Goal: Task Accomplishment & Management: Manage account settings

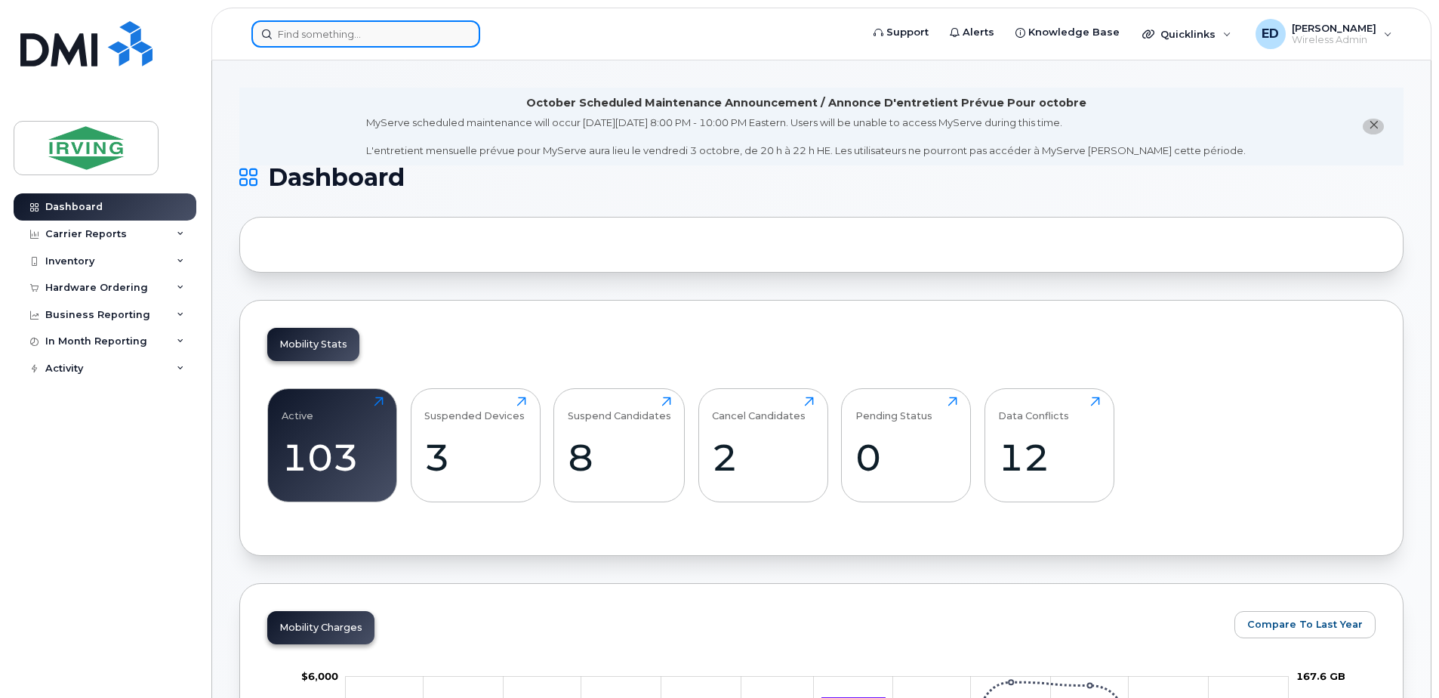
click at [363, 32] on input at bounding box center [365, 33] width 229 height 27
click at [116, 236] on div "Carrier Reports" at bounding box center [86, 234] width 82 height 12
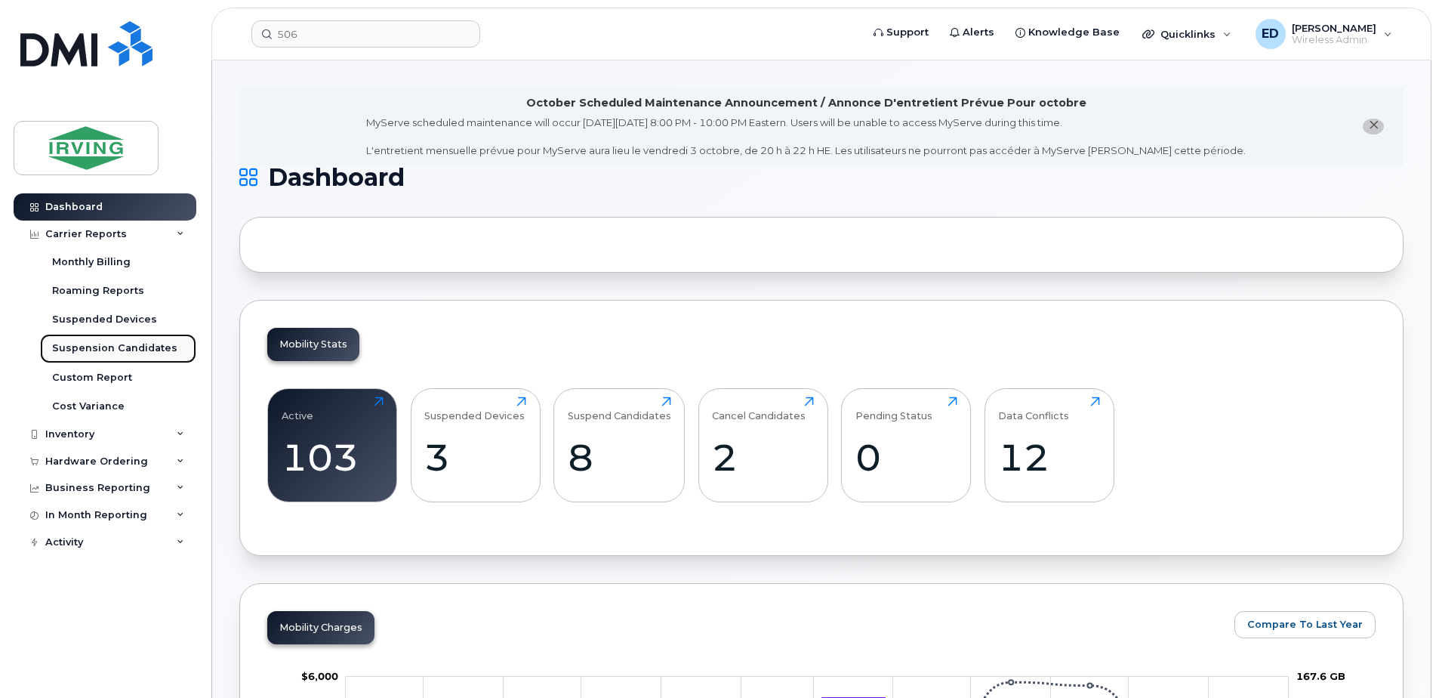
click at [127, 343] on div "Suspension Candidates" at bounding box center [114, 348] width 125 height 14
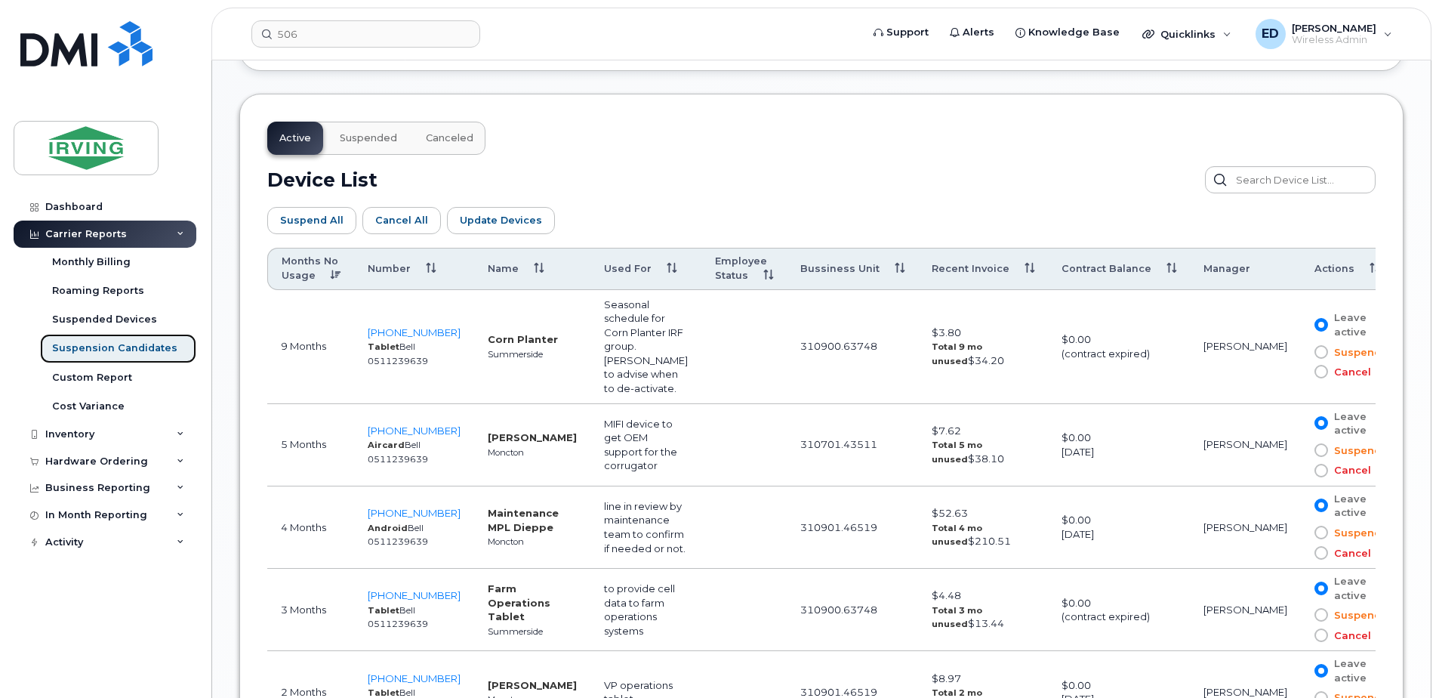
scroll to position [831, 0]
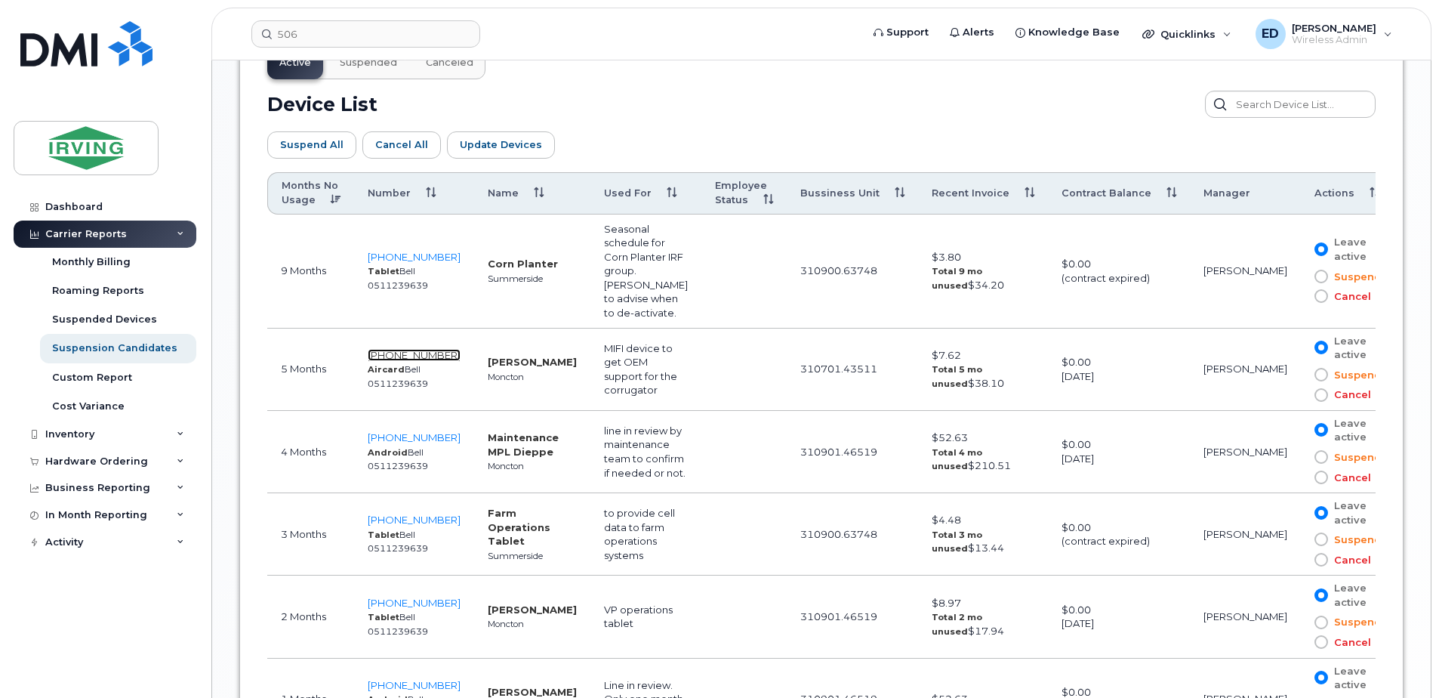
click at [397, 349] on span "[PHONE_NUMBER]" at bounding box center [414, 355] width 93 height 12
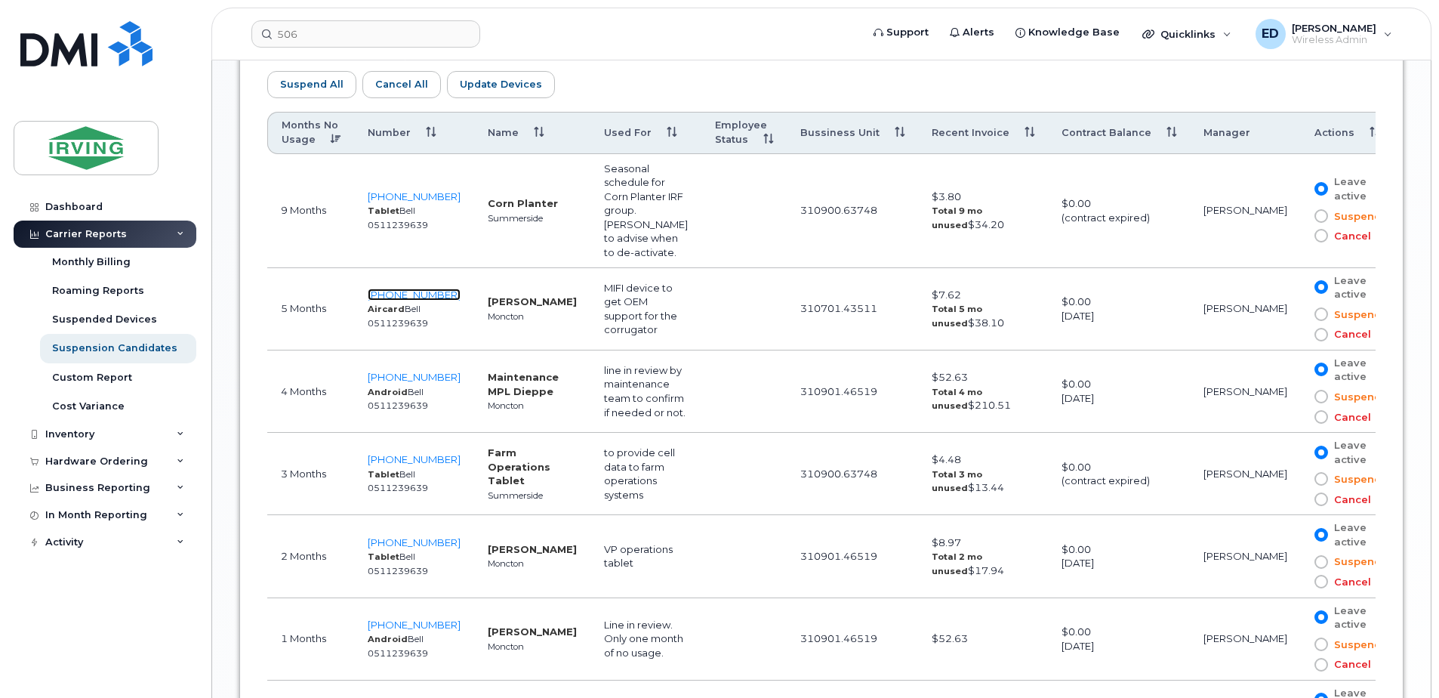
scroll to position [859, 0]
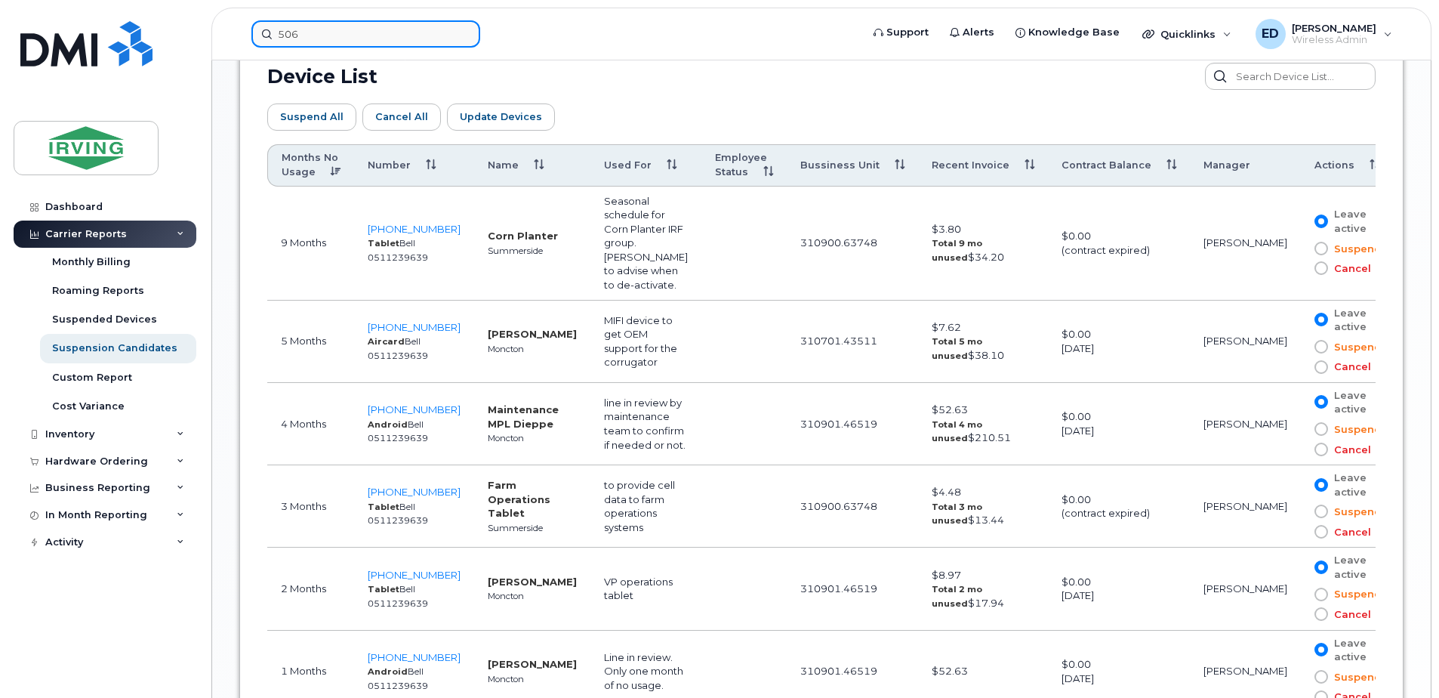
click at [346, 33] on input "506" at bounding box center [365, 33] width 229 height 27
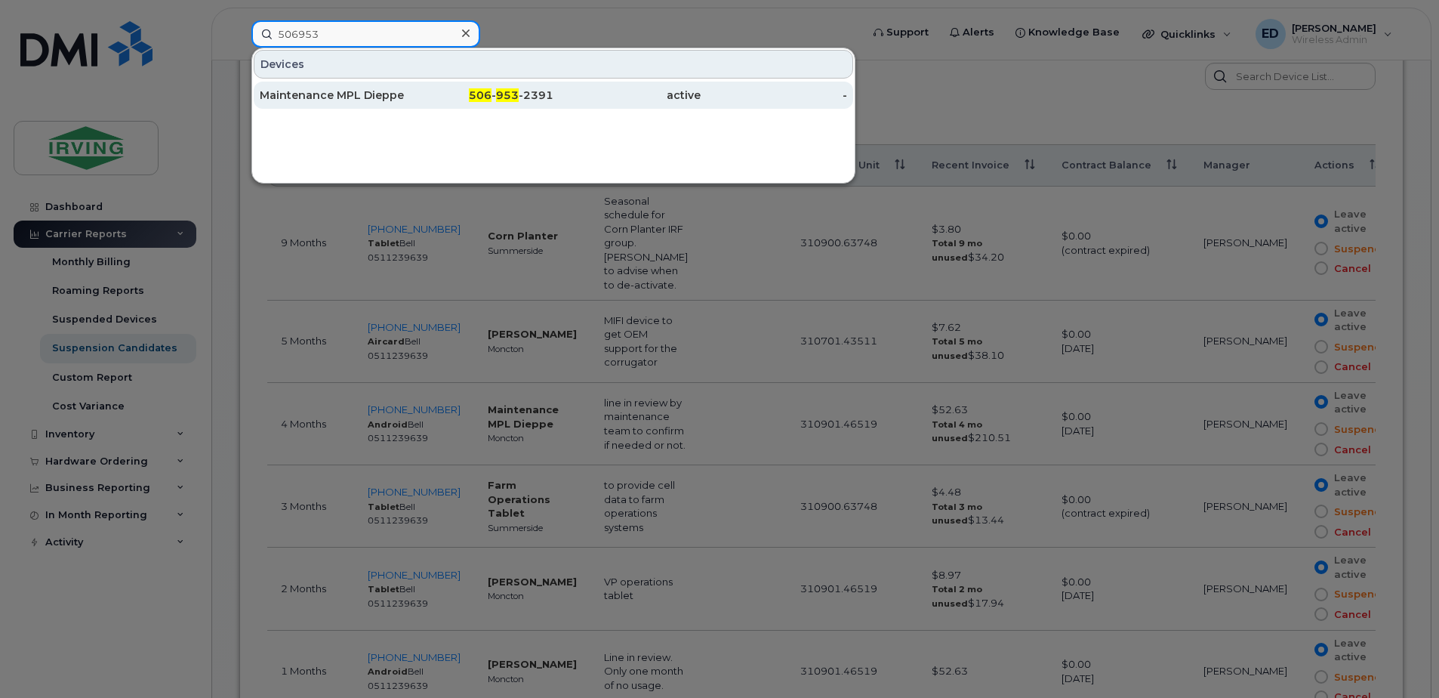
type input "506953"
click at [322, 96] on div "Maintenance MPL Dieppe" at bounding box center [333, 95] width 147 height 15
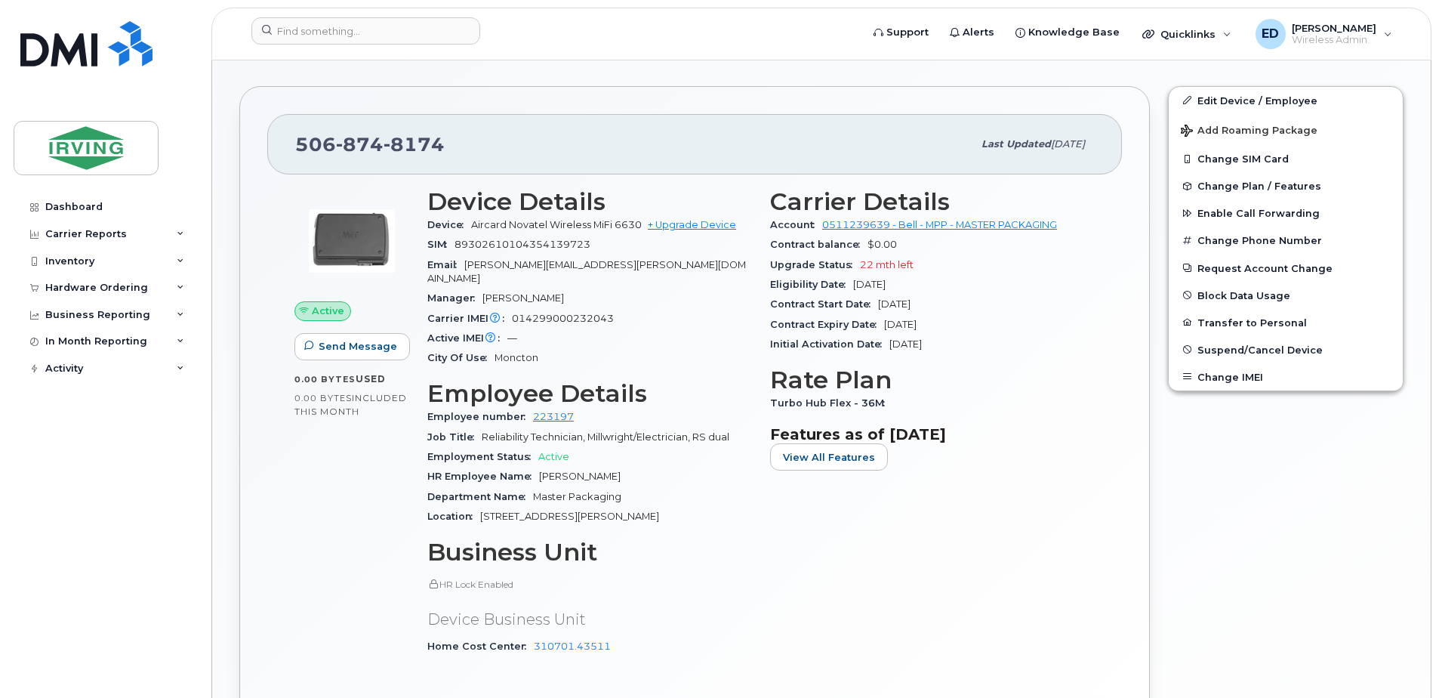
scroll to position [453, 0]
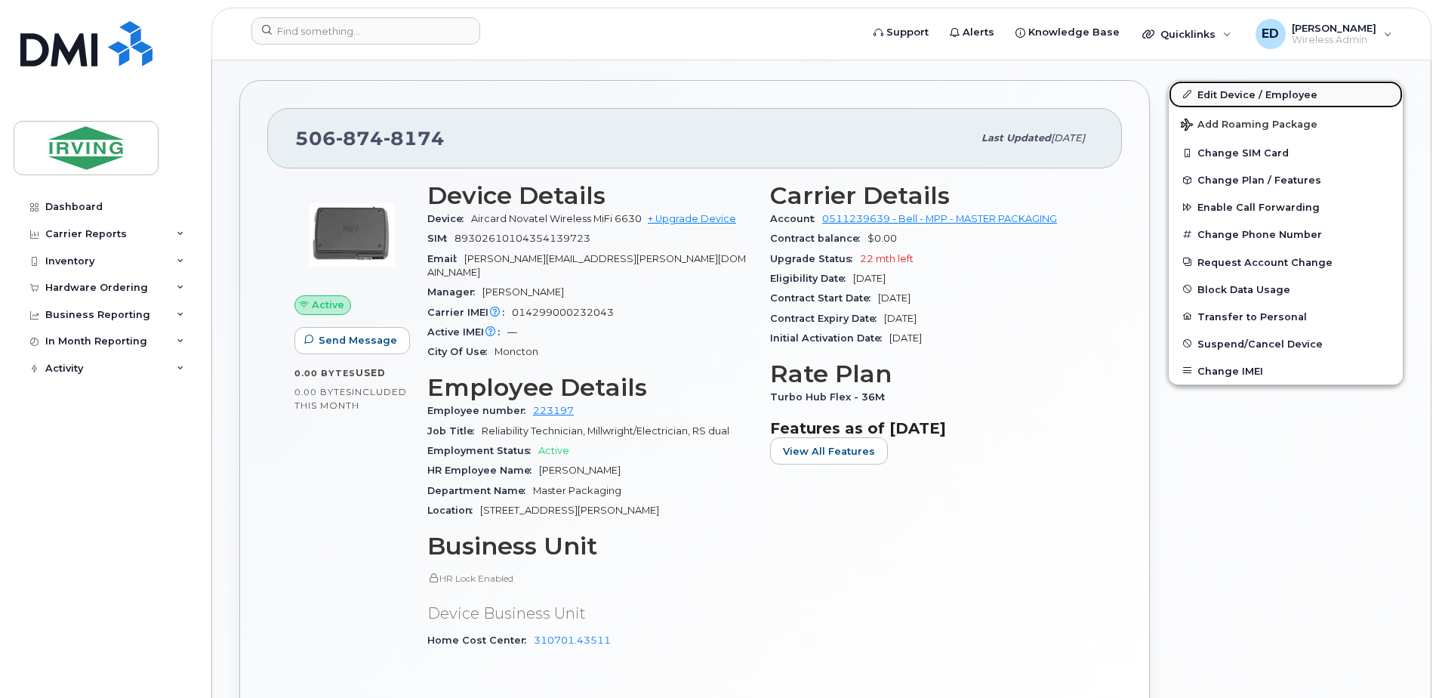
click at [1231, 95] on link "Edit Device / Employee" at bounding box center [1286, 94] width 234 height 27
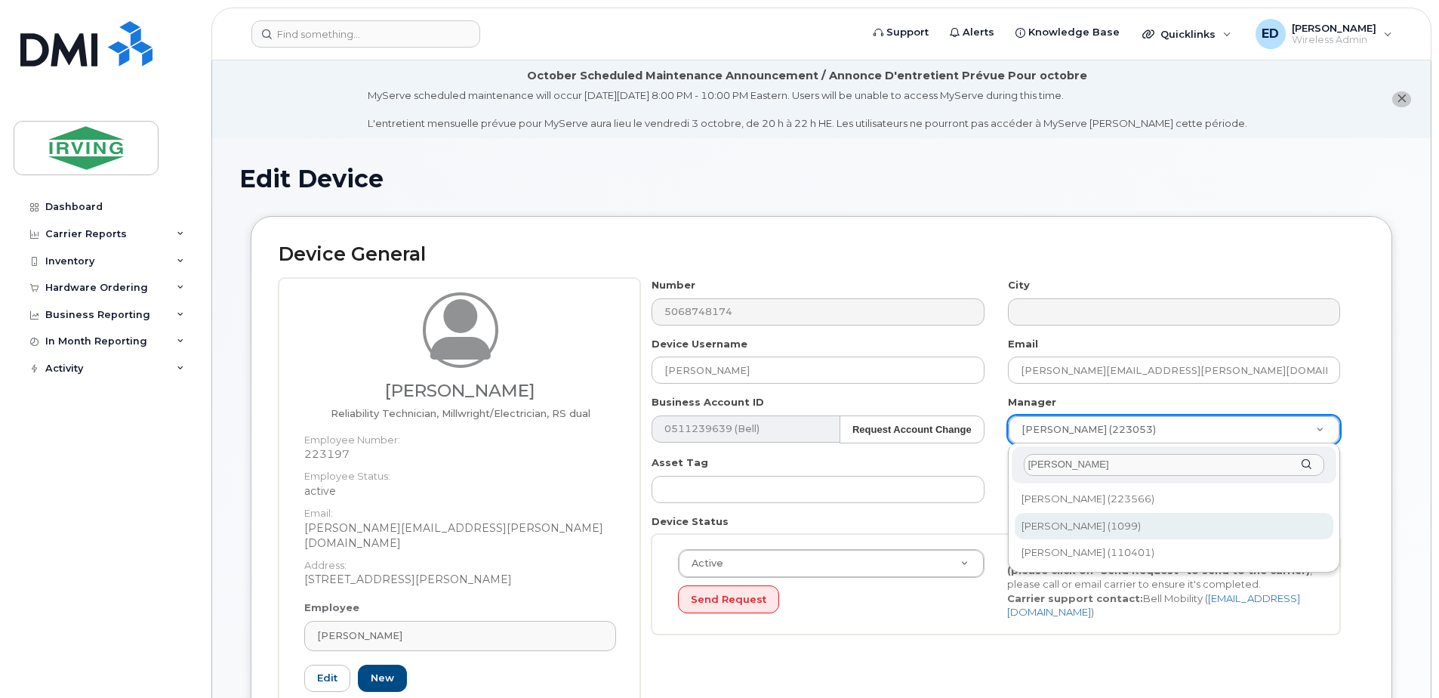
type input "daniel lebl"
type input "1532586"
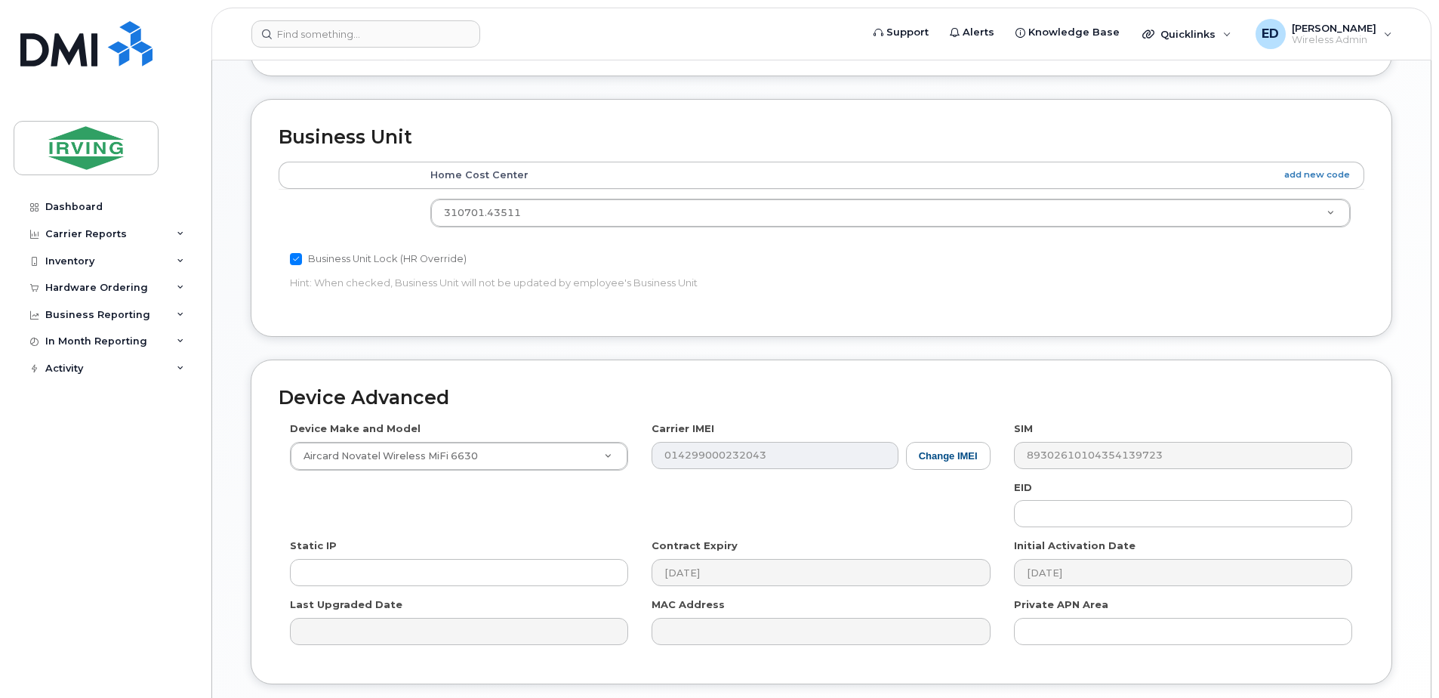
scroll to position [797, 0]
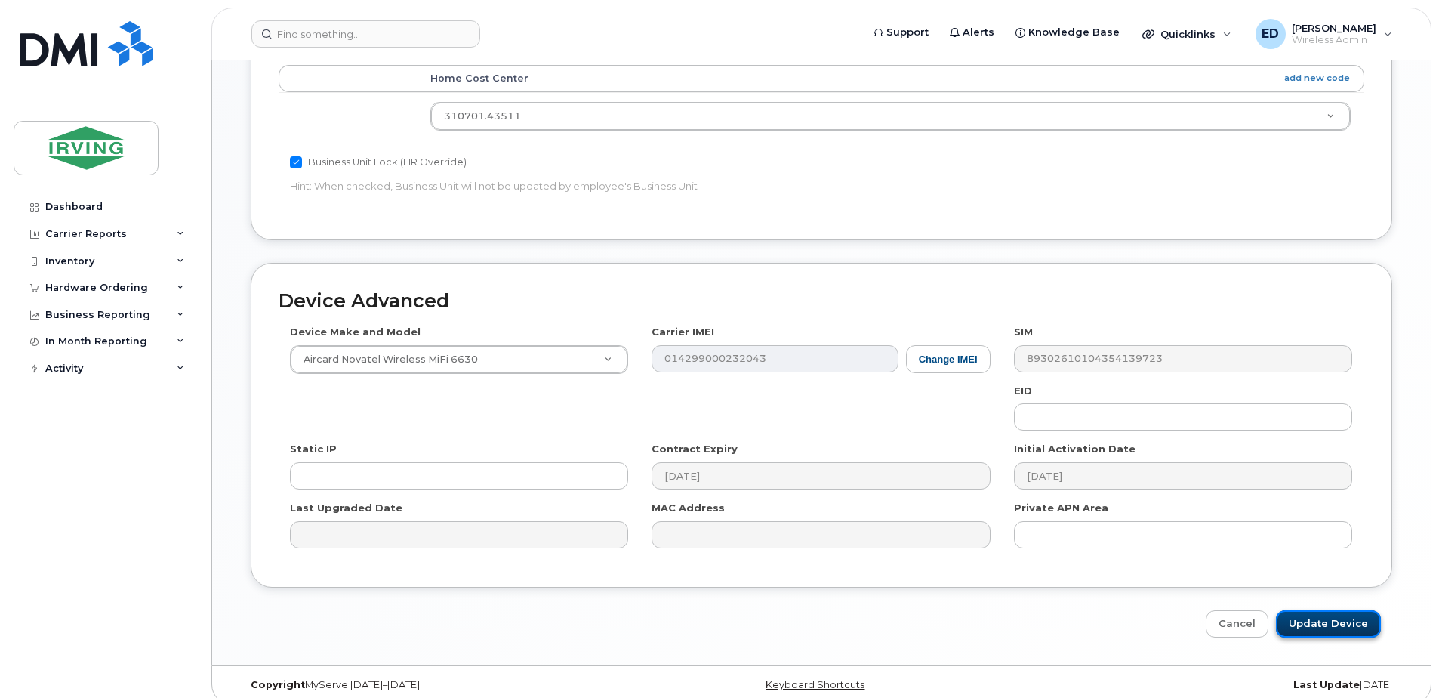
click at [1317, 610] on input "Update Device" at bounding box center [1328, 624] width 105 height 28
type input "Saving..."
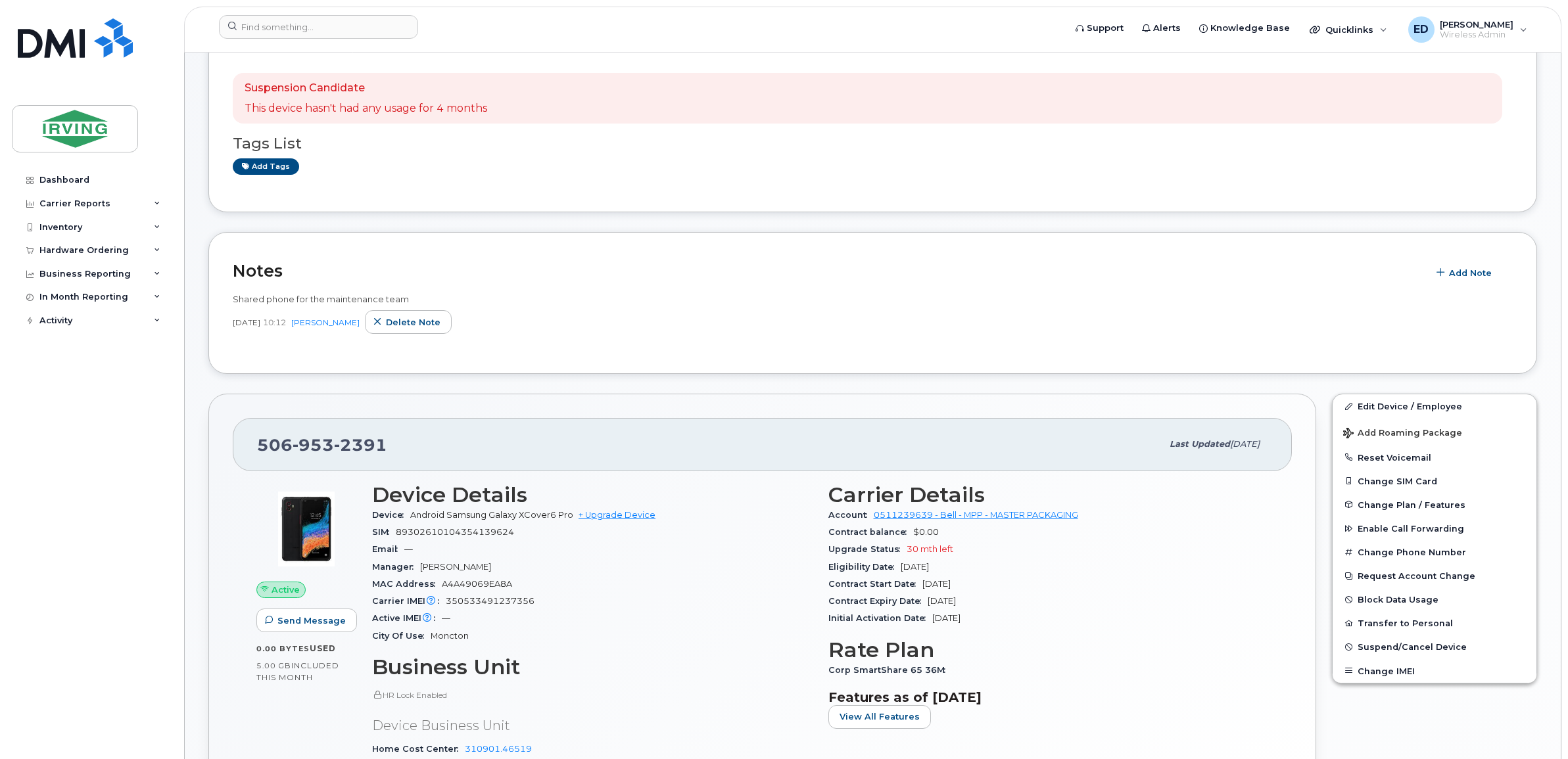
scroll to position [165, 0]
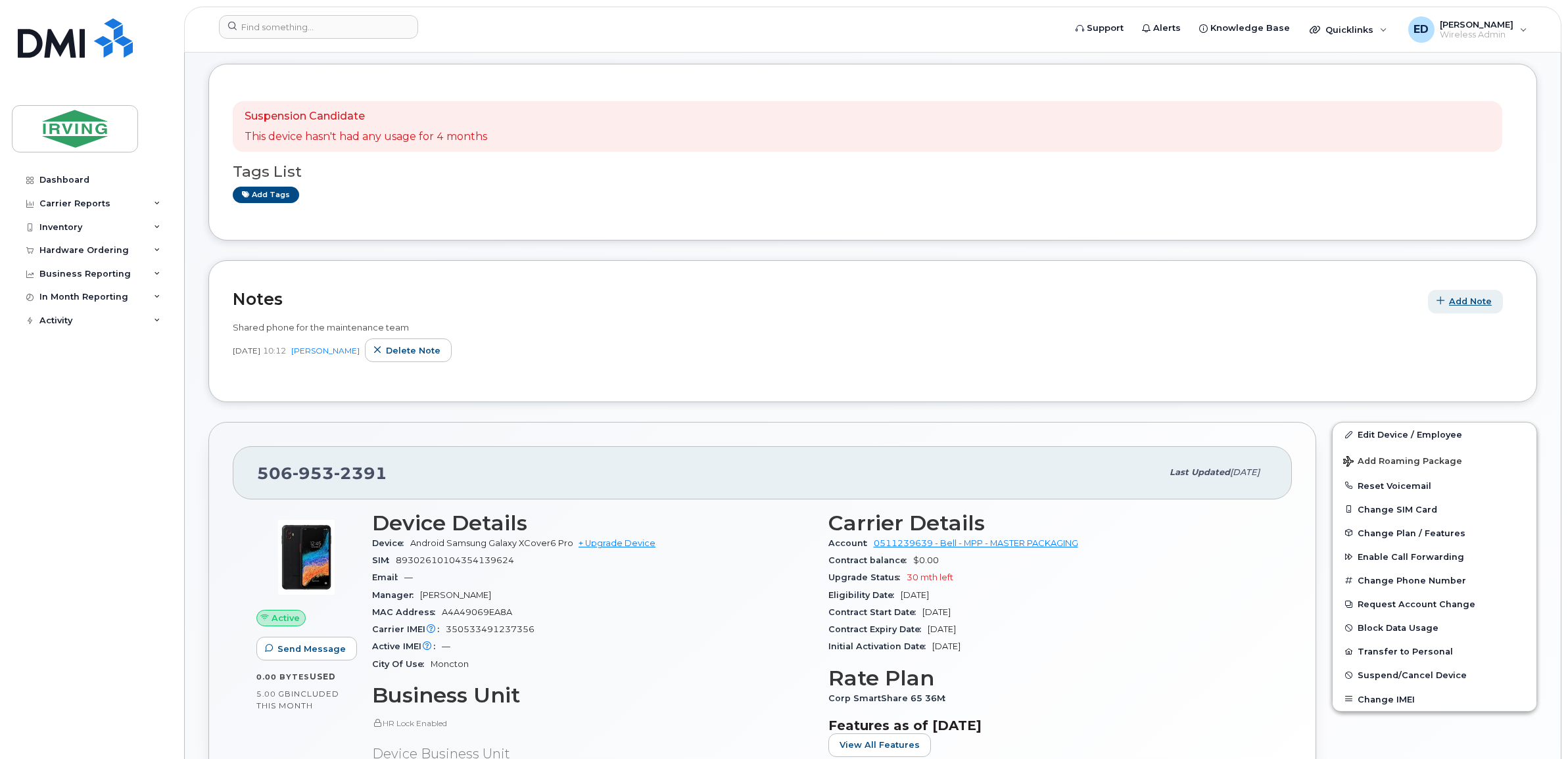
click at [1460, 303] on span "Add Note" at bounding box center [1470, 301] width 43 height 12
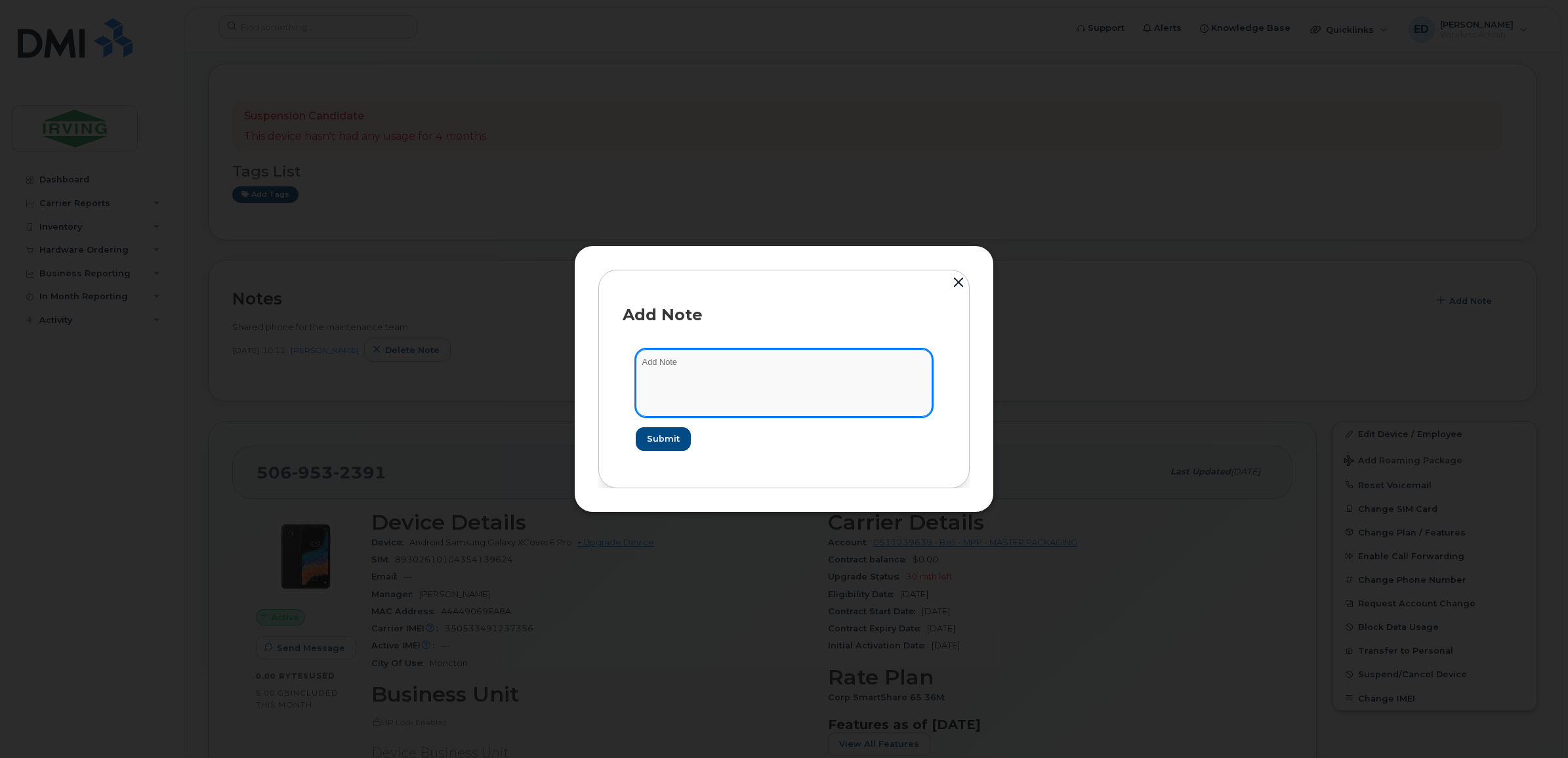
click at [685, 362] on textarea at bounding box center [784, 382] width 296 height 67
type textarea "u"
type textarea "N"
type textarea "Maintenance needs this line activated to call technicians or use to remote into…"
click at [665, 436] on span "Submit" at bounding box center [663, 439] width 33 height 12
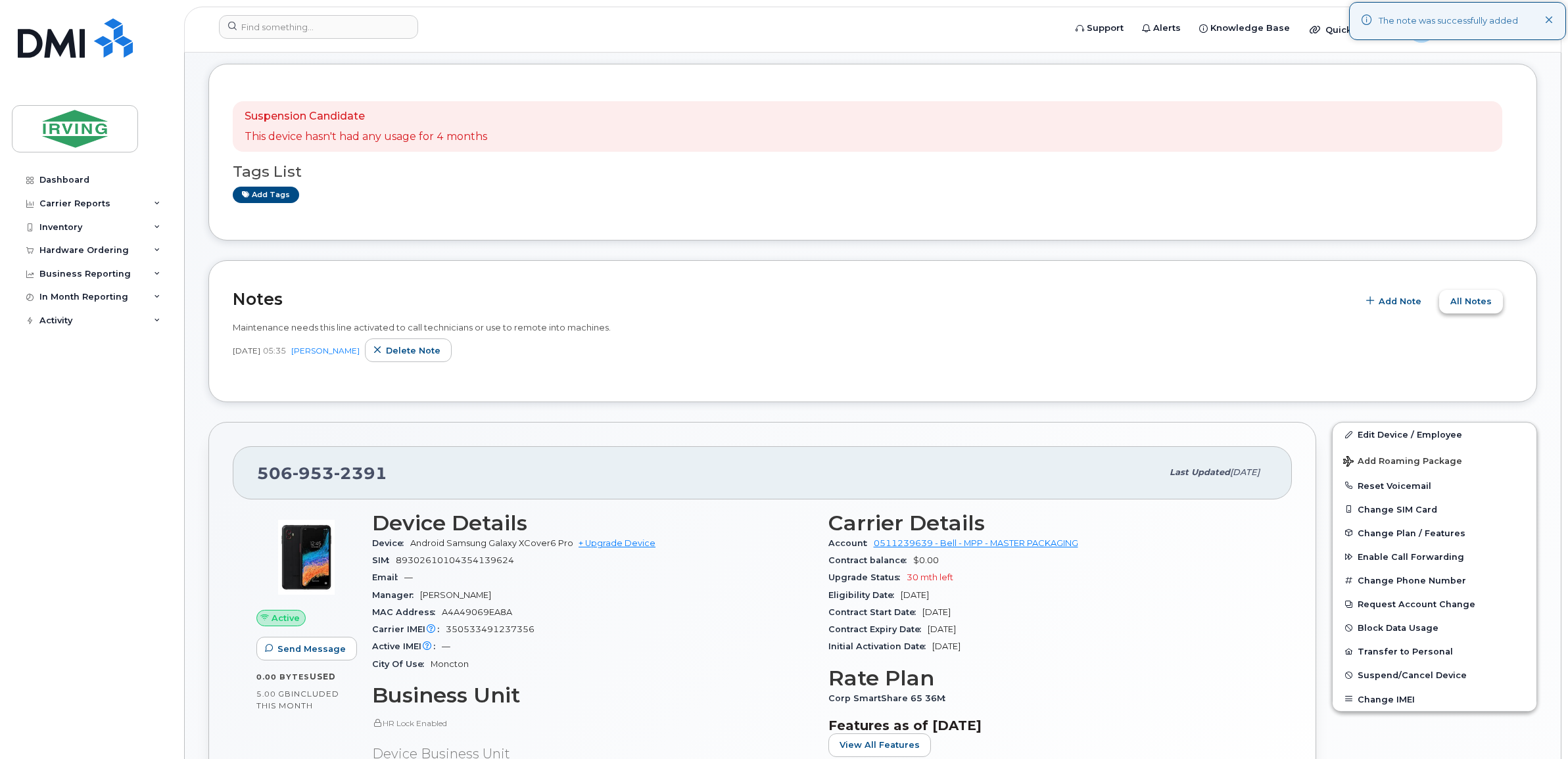
click at [1470, 302] on span "All Notes" at bounding box center [1471, 301] width 42 height 12
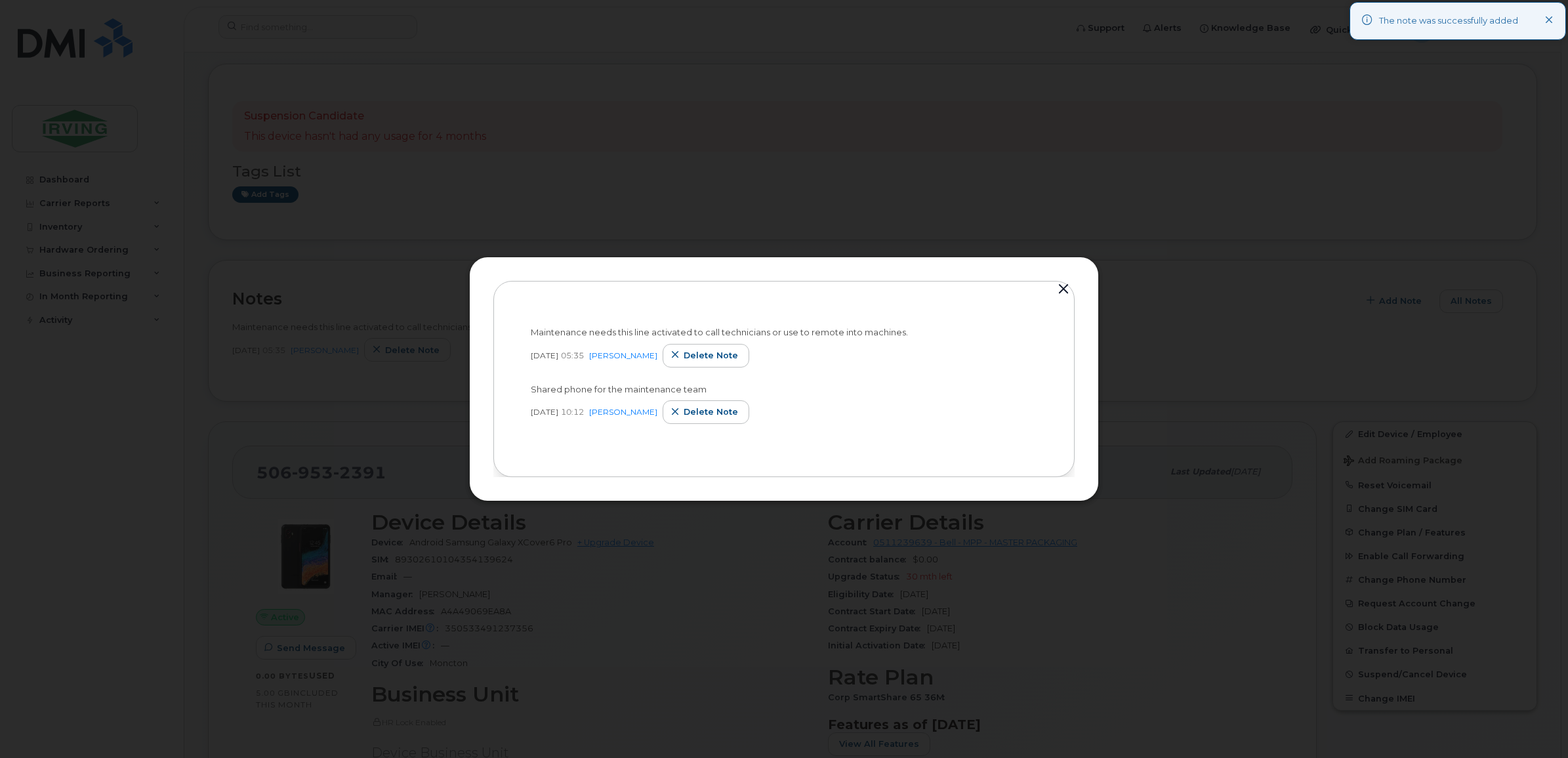
click at [1058, 284] on button "button" at bounding box center [1063, 289] width 20 height 18
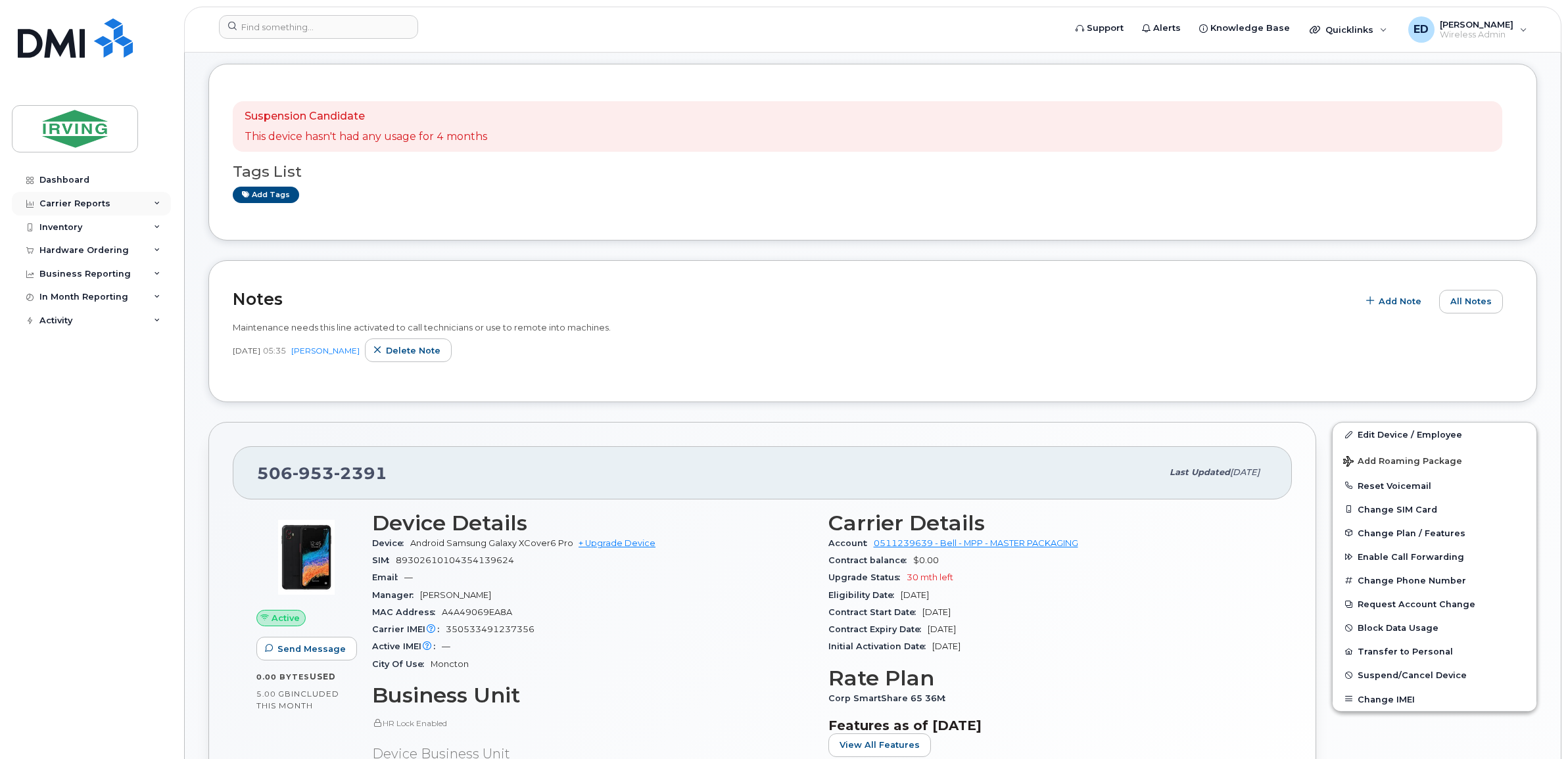
click at [126, 201] on div "Carrier Reports" at bounding box center [91, 203] width 159 height 24
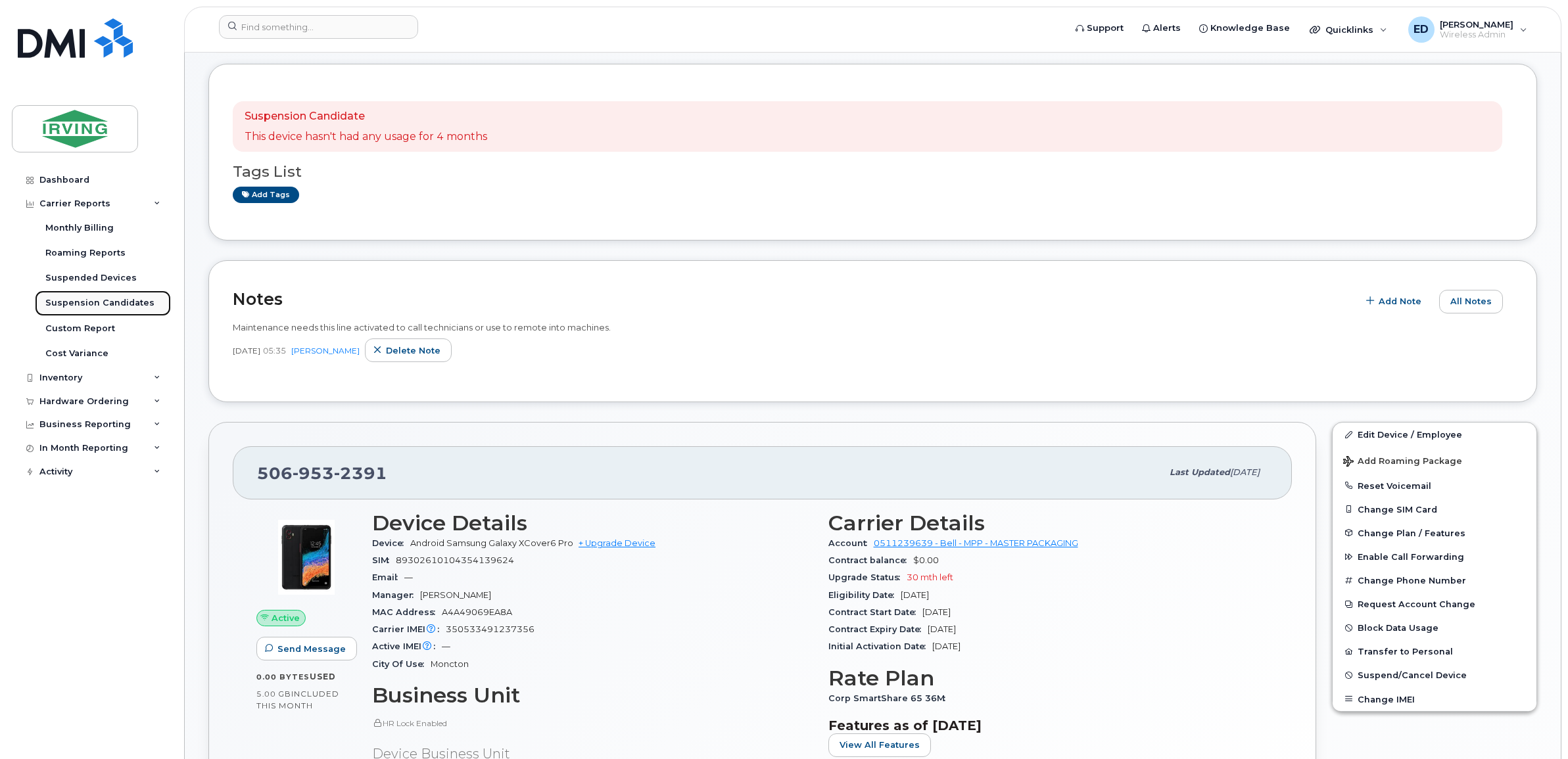
click at [122, 303] on div "Suspension Candidates" at bounding box center [99, 303] width 109 height 12
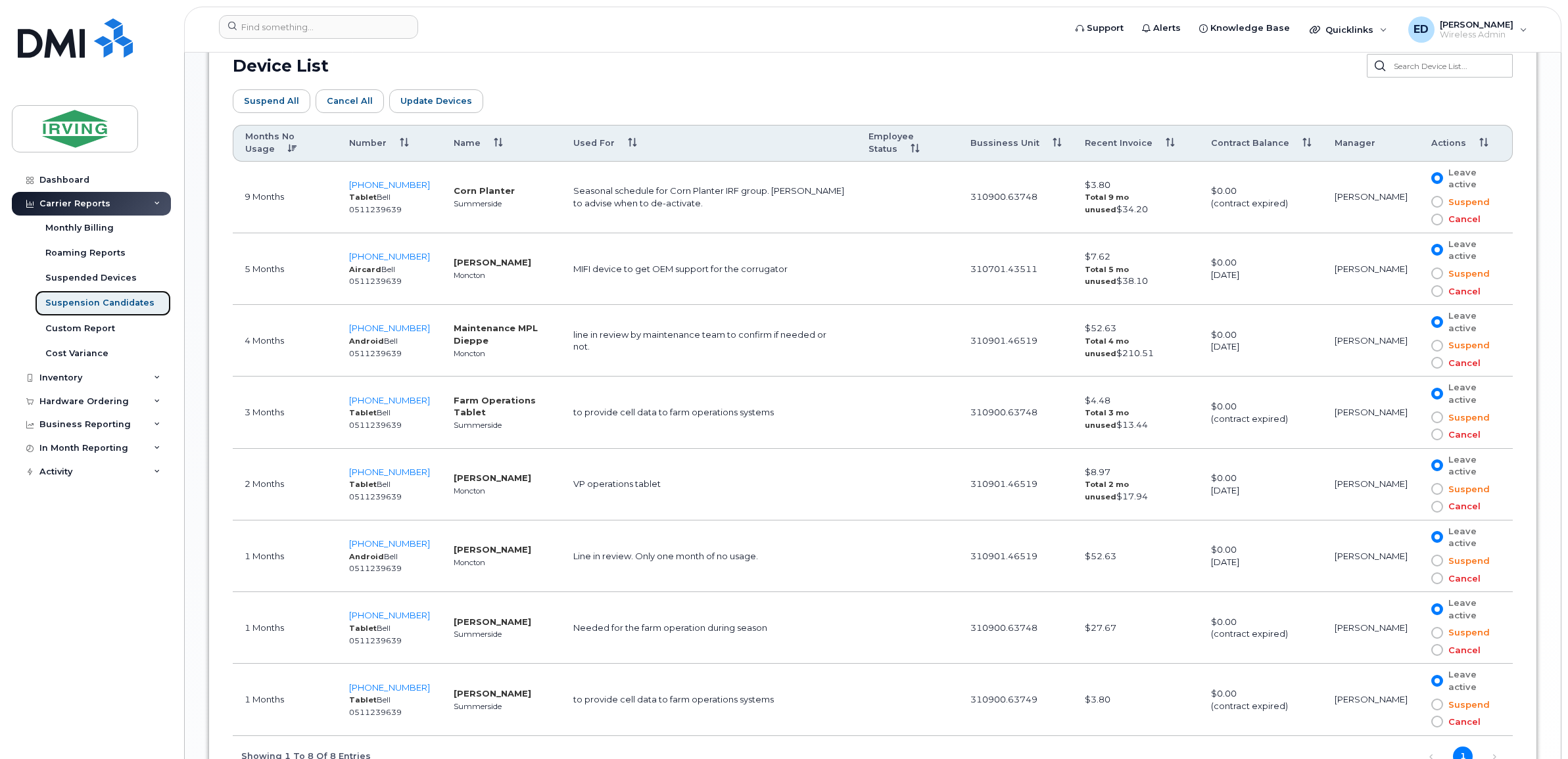
scroll to position [803, 0]
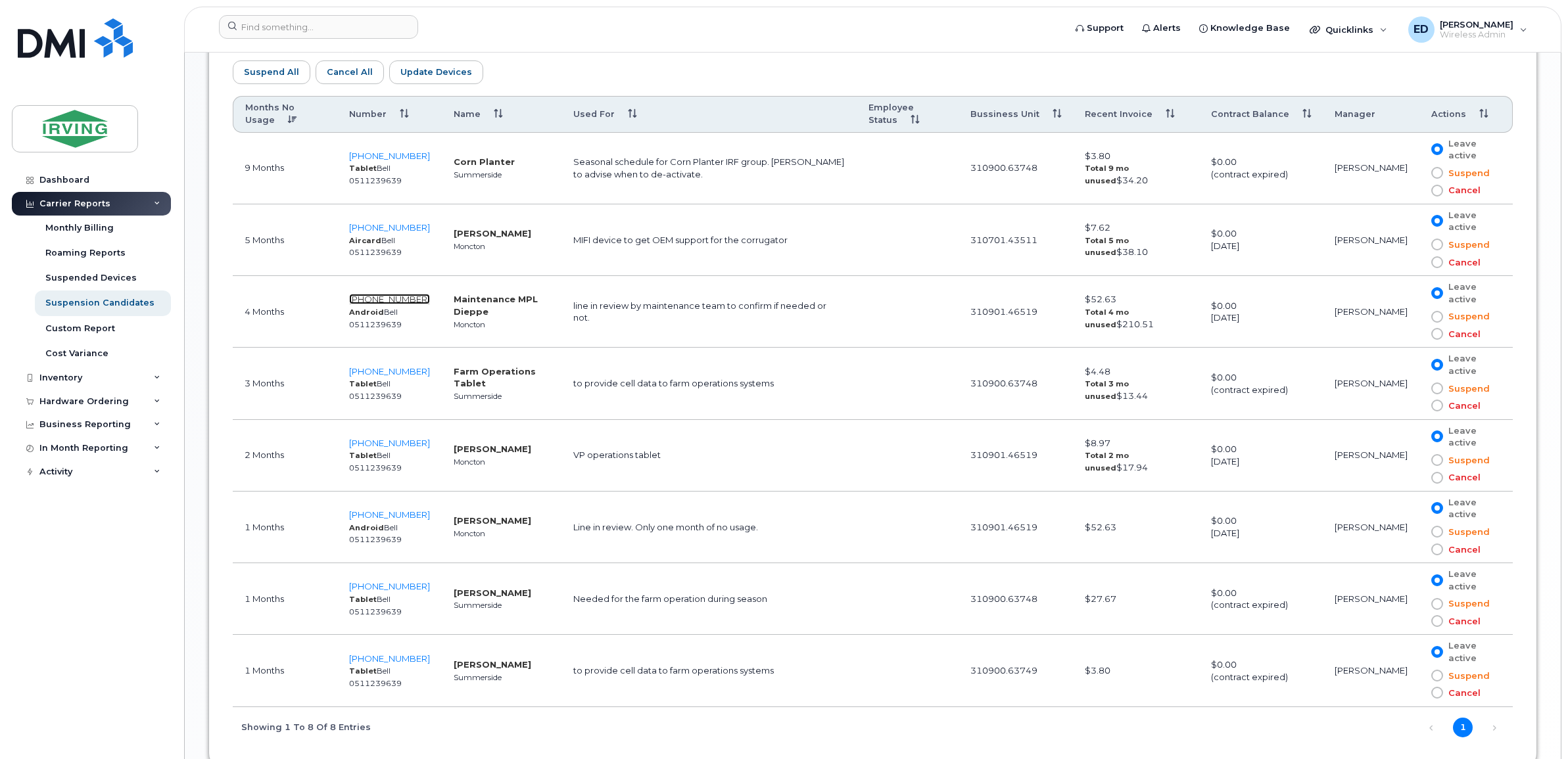
click at [373, 299] on span "506-953-2391" at bounding box center [389, 299] width 81 height 10
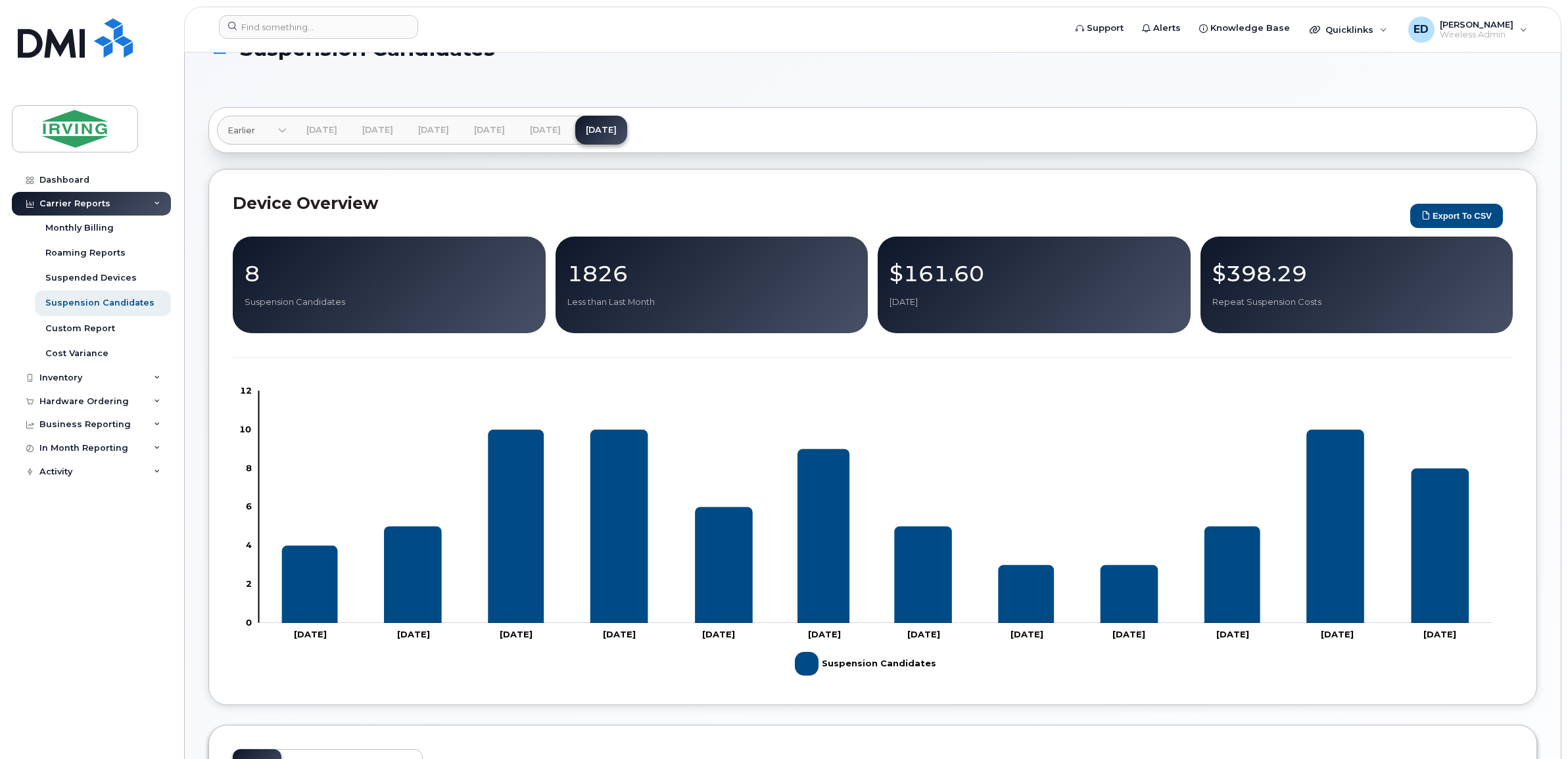
scroll to position [0, 0]
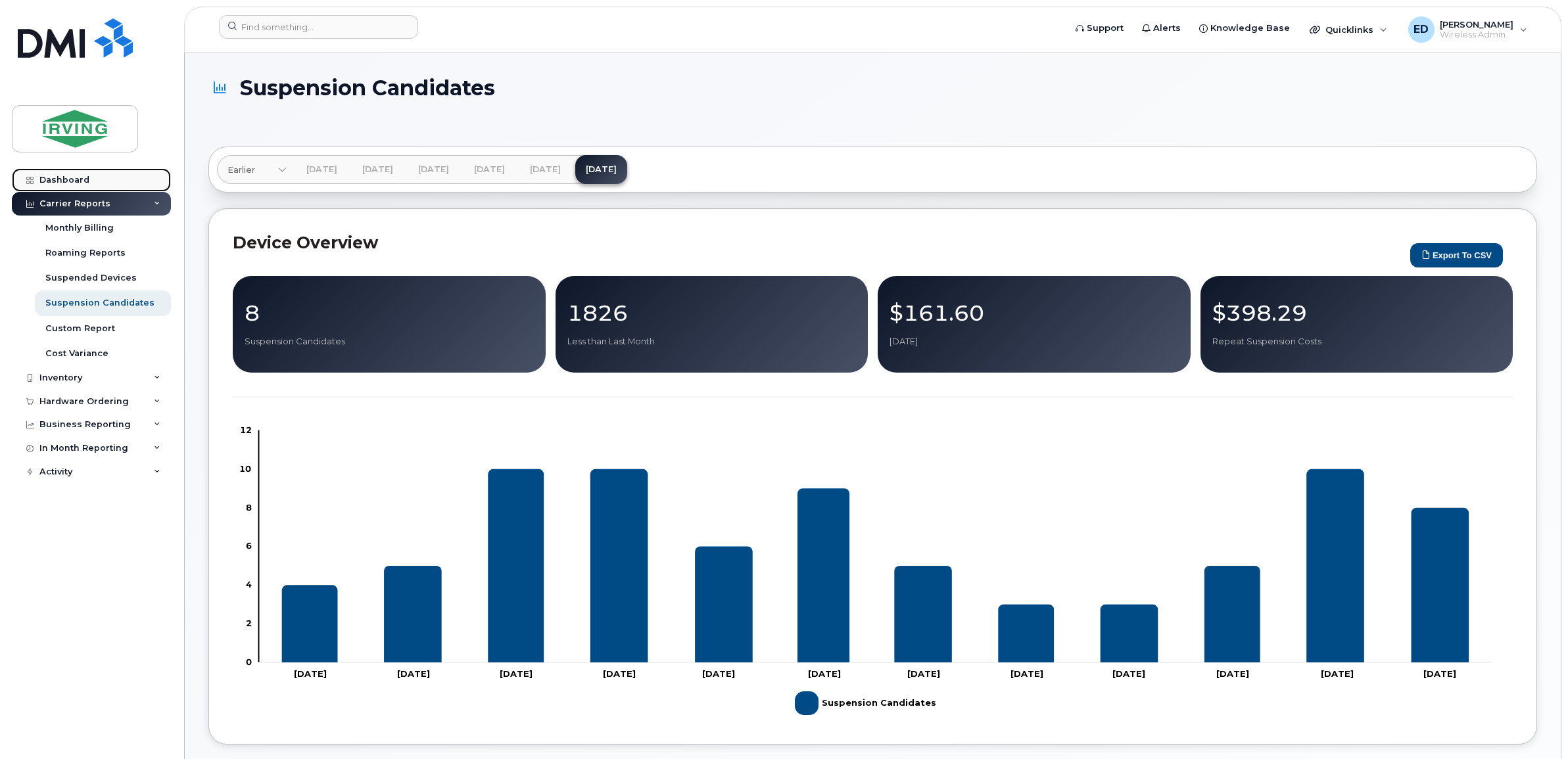
click at [66, 181] on div "Dashboard" at bounding box center [64, 180] width 50 height 10
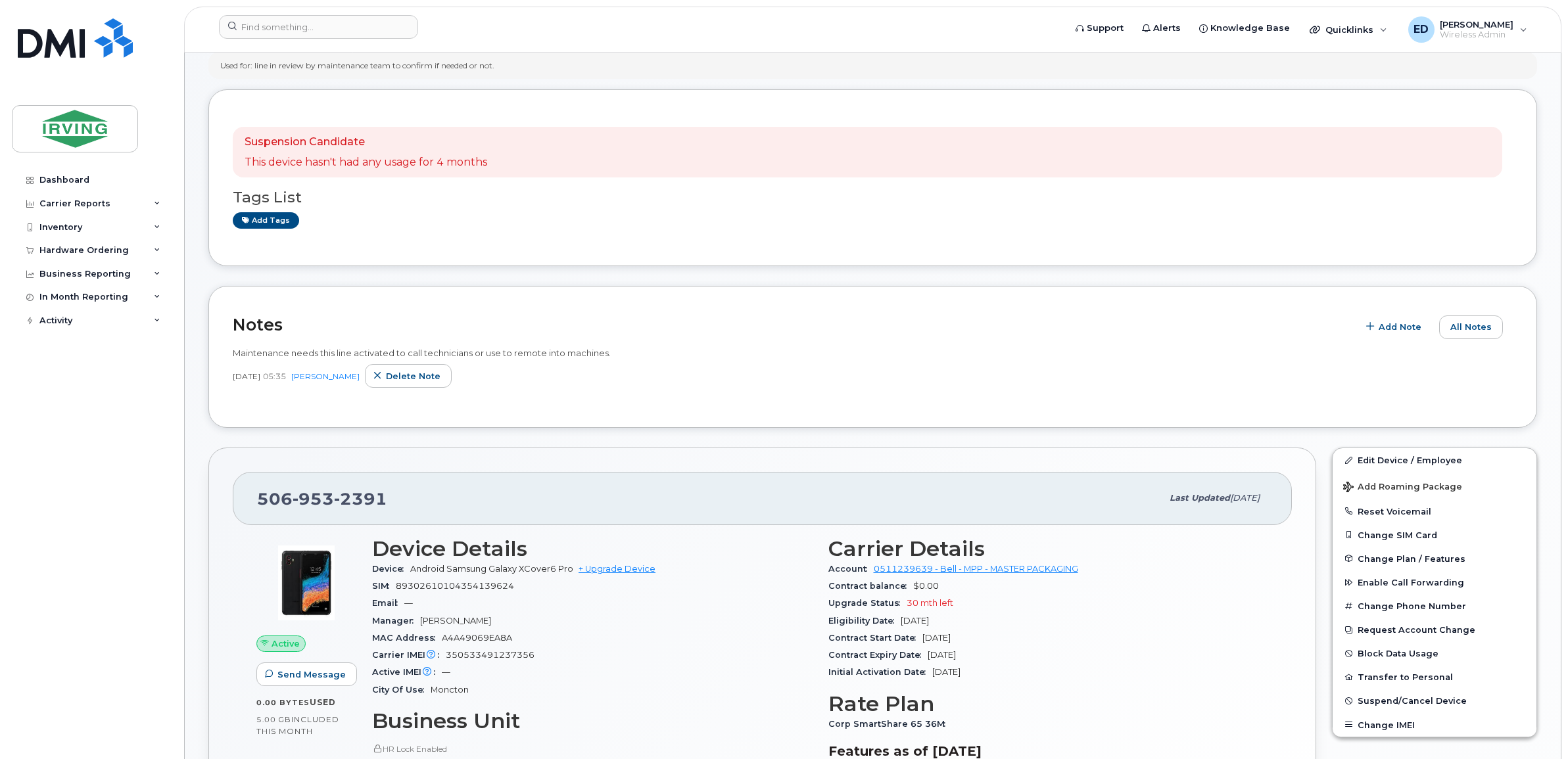
scroll to position [165, 0]
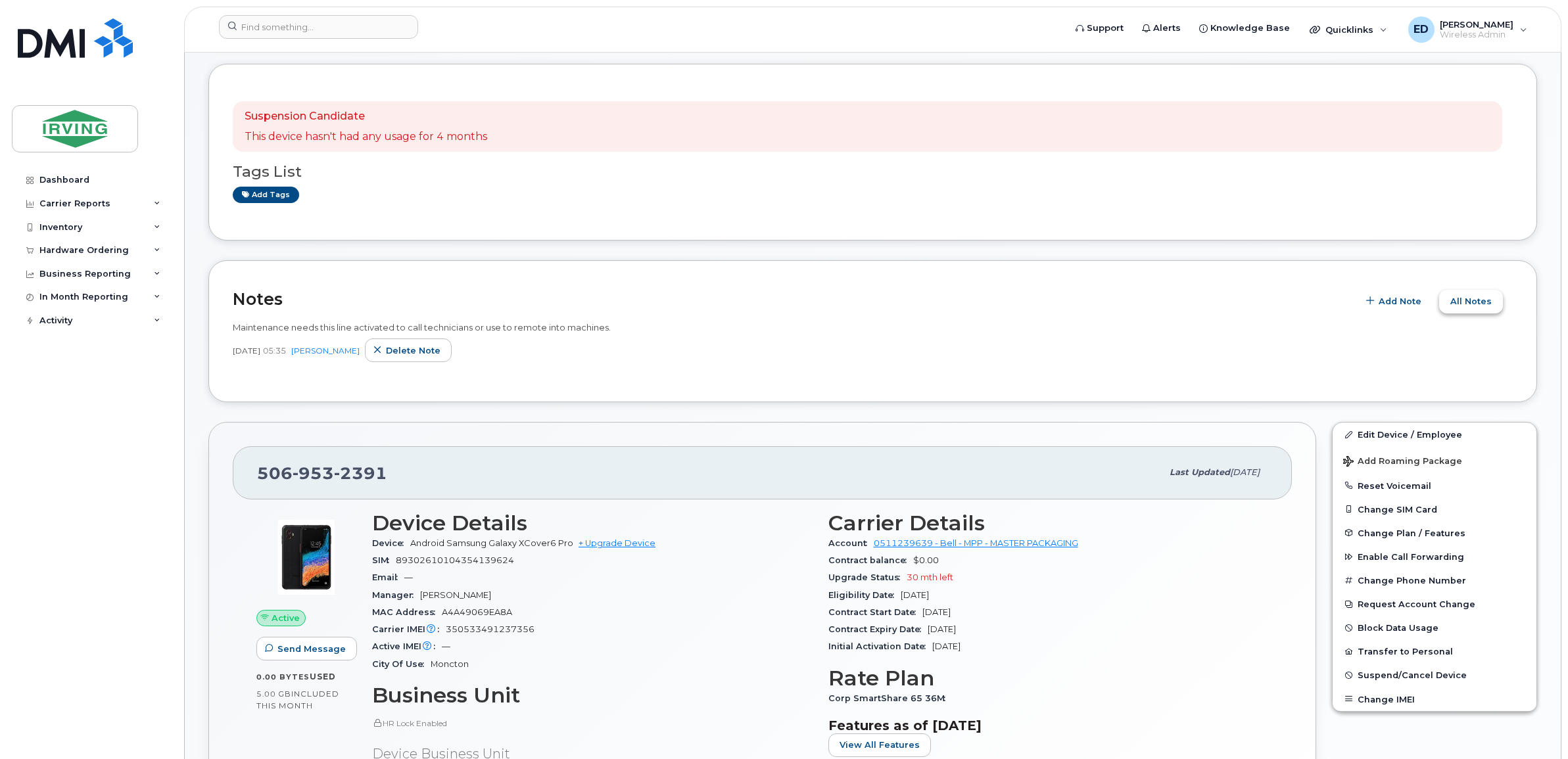
click at [1470, 298] on span "All Notes" at bounding box center [1471, 301] width 42 height 12
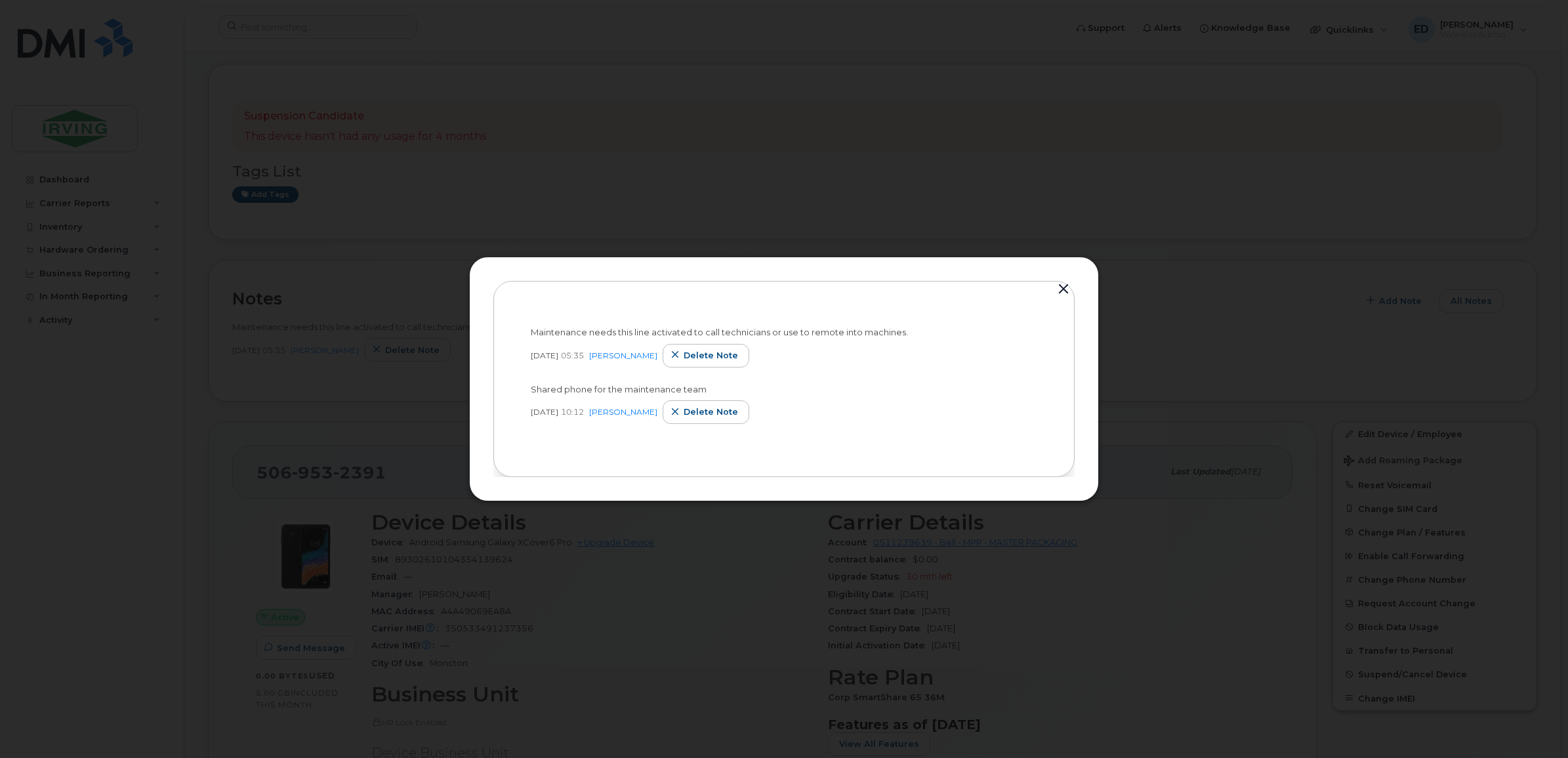
click at [1061, 289] on button "button" at bounding box center [1063, 289] width 20 height 18
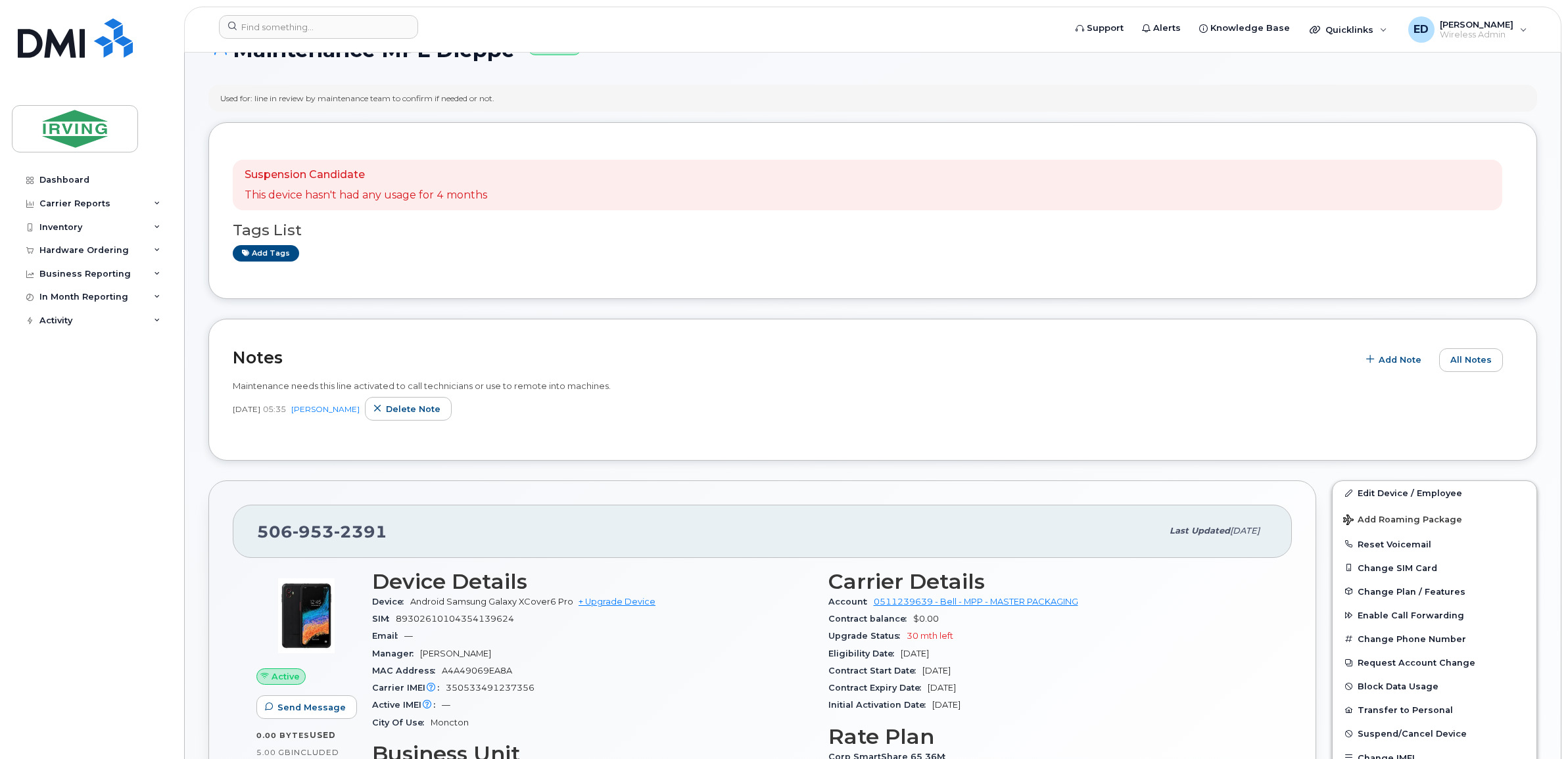
scroll to position [0, 0]
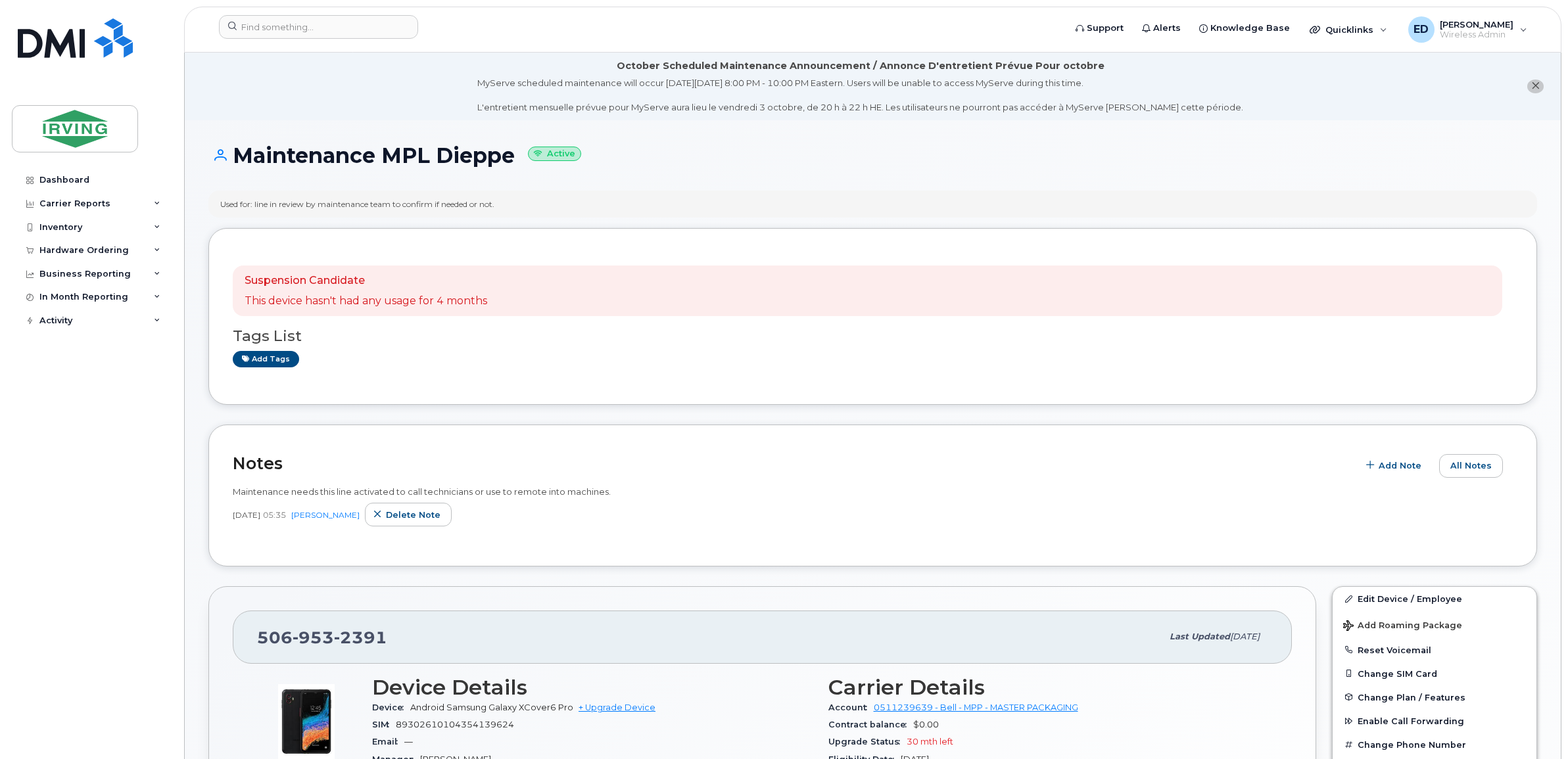
click at [412, 209] on div "Used for: line in review by maintenance team to confirm if needed or not." at bounding box center [872, 204] width 1329 height 27
click at [412, 204] on div "Used for: line in review by maintenance team to confirm if needed or not." at bounding box center [357, 204] width 274 height 11
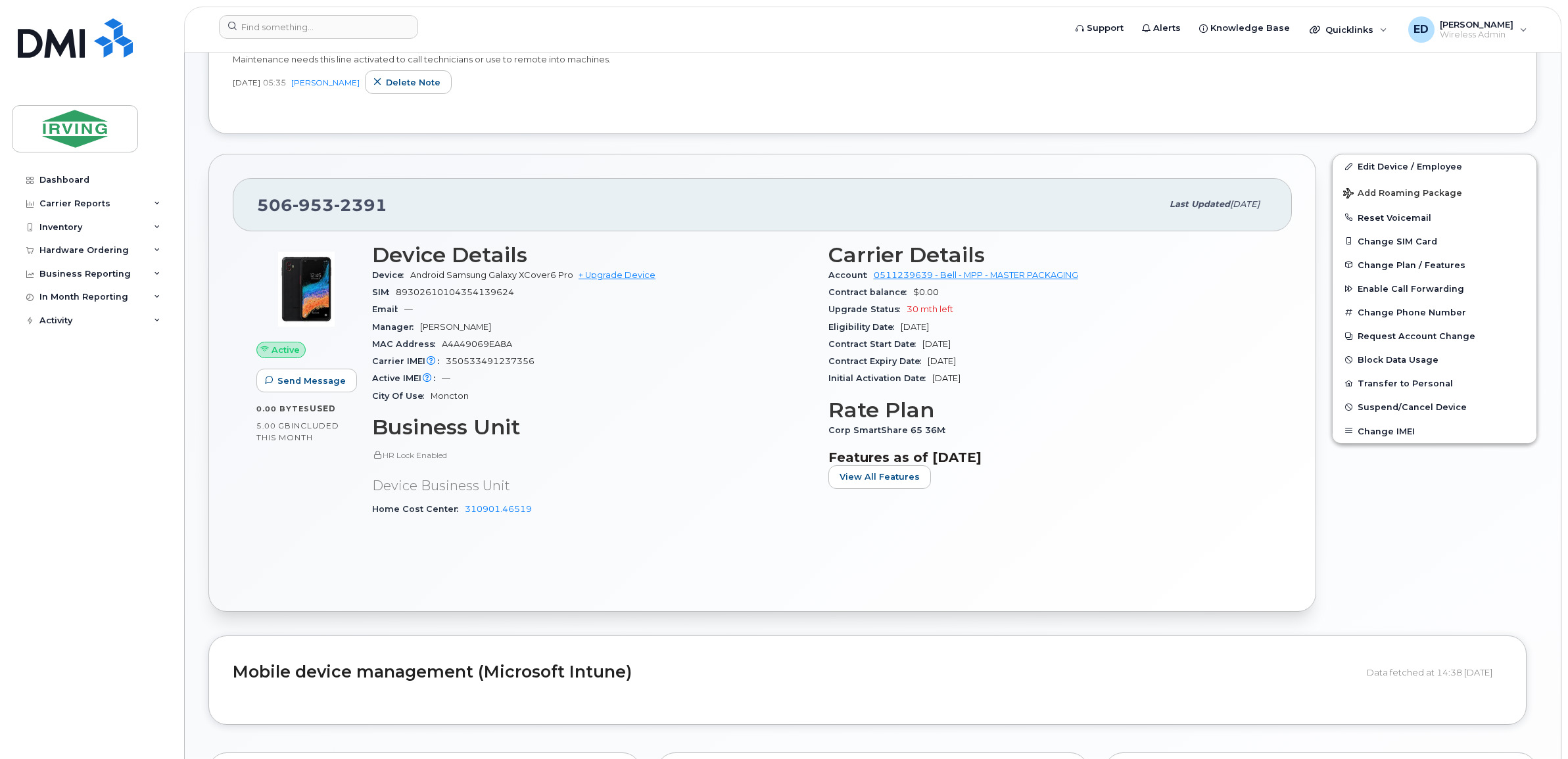
scroll to position [493, 0]
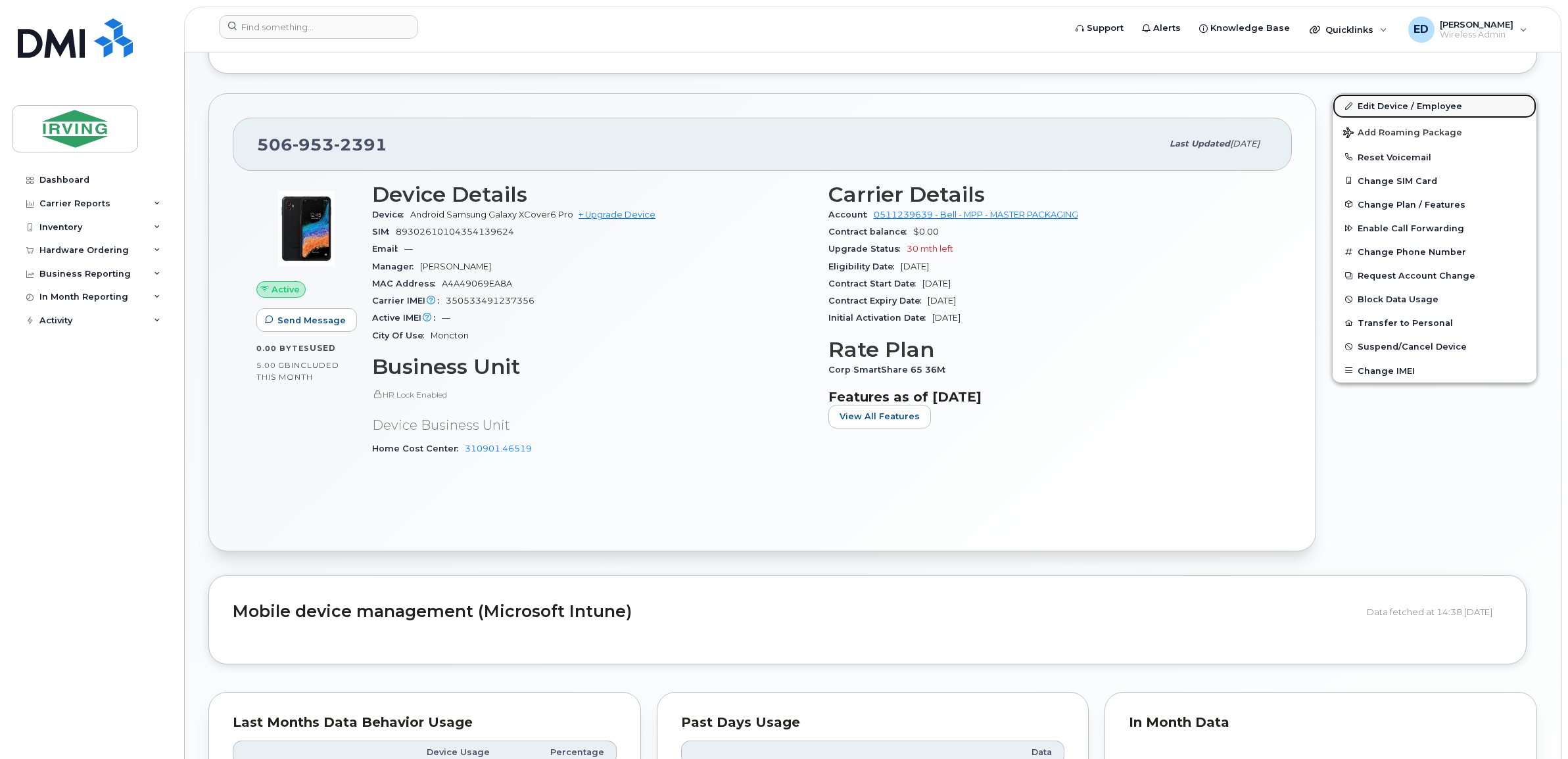
click at [1381, 105] on link "Edit Device / Employee" at bounding box center [1435, 105] width 204 height 24
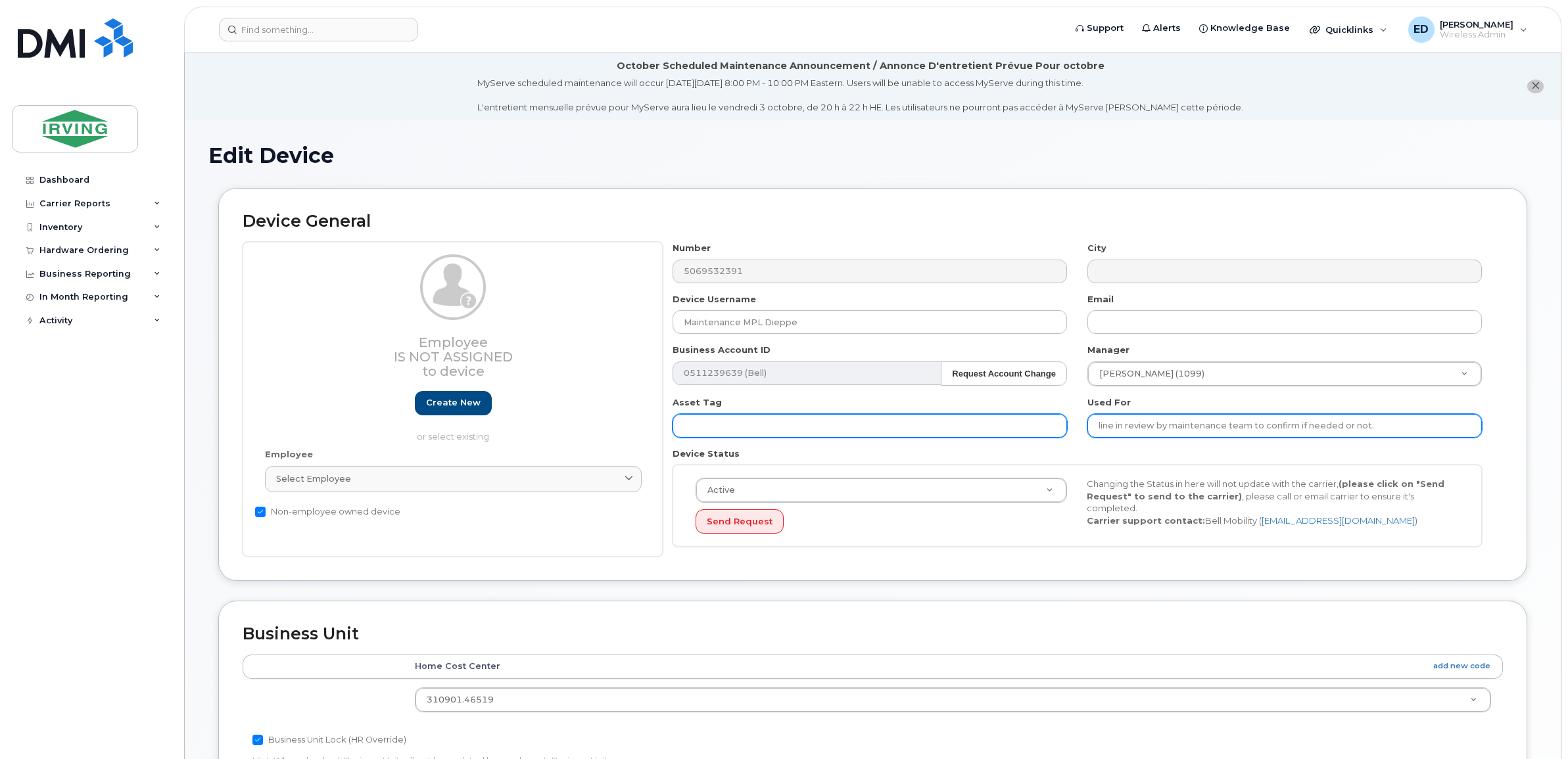
drag, startPoint x: 1405, startPoint y: 425, endPoint x: 986, endPoint y: 425, distance: 419.0
click at [986, 425] on div "Number 5069532391 City Device Username Maintenance MPL Dieppe Email Business Ac…" at bounding box center [1077, 400] width 830 height 315
click at [1322, 423] on input "Maintenance needs it activated to call technicians" at bounding box center [1284, 426] width 394 height 24
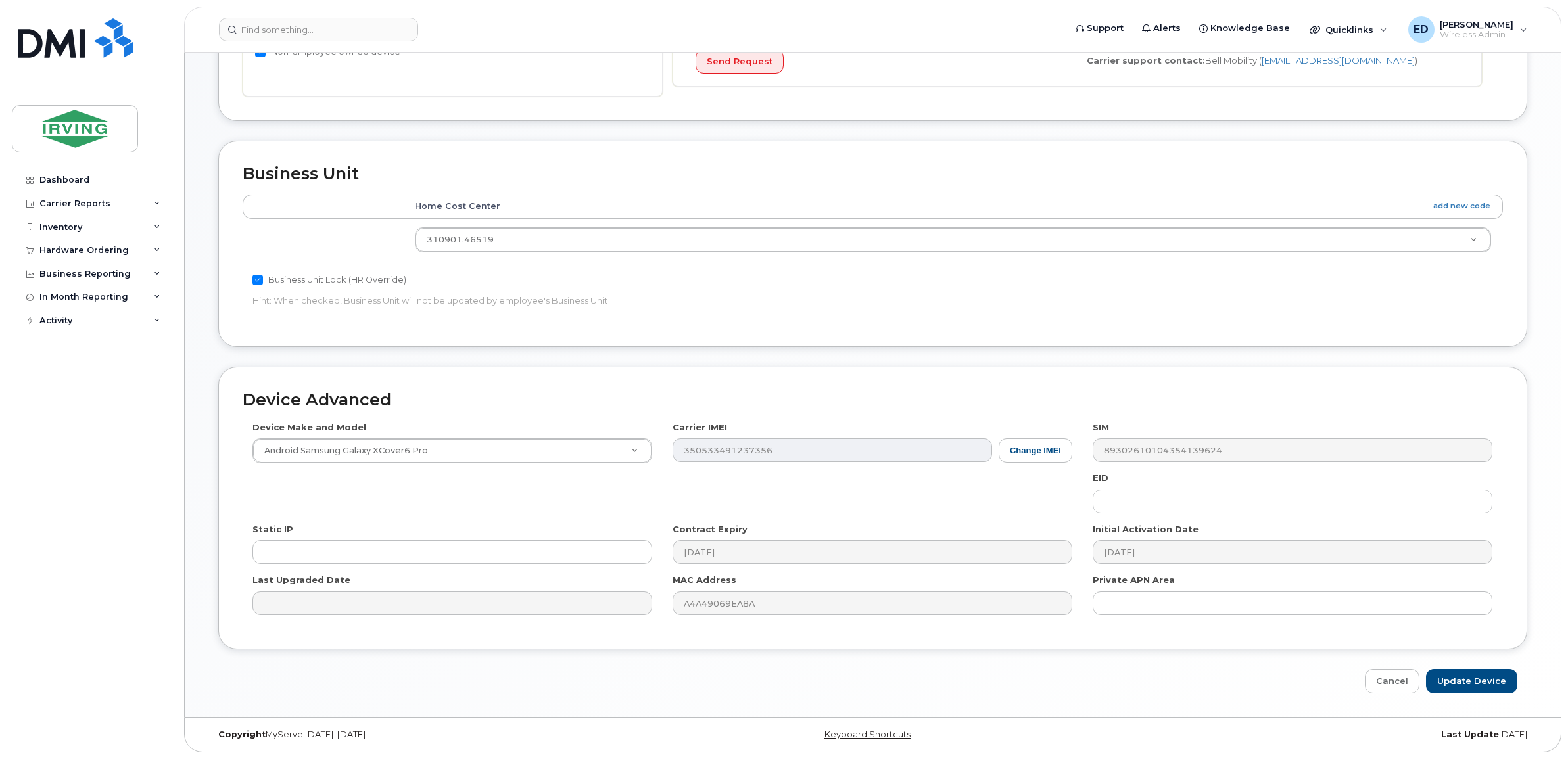
scroll to position [463, 0]
type input "Maintenance needs it activated to call technicians or use to remote into machin…"
click at [1461, 681] on input "Update Device" at bounding box center [1471, 682] width 91 height 24
type input "Saving..."
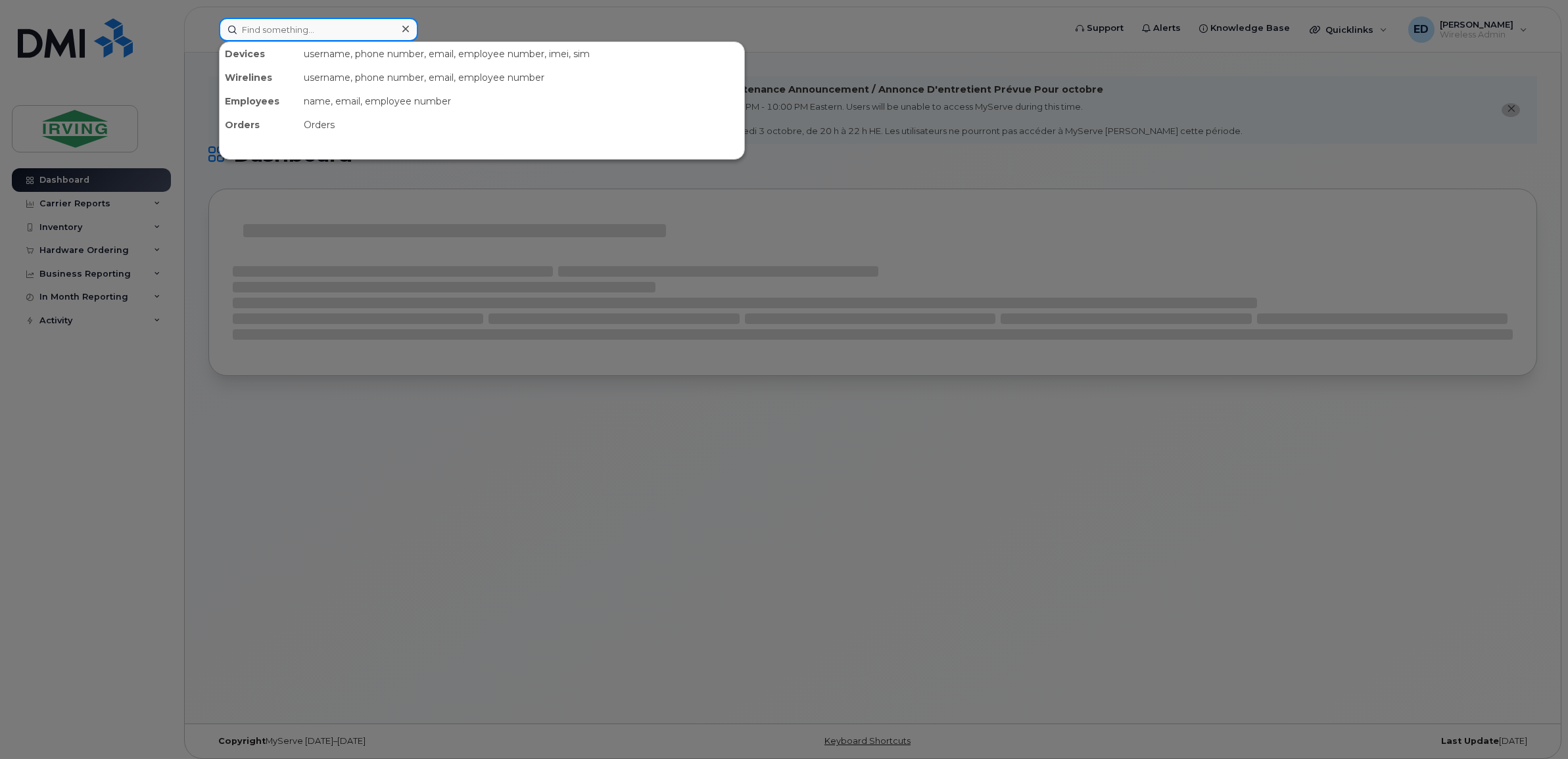
click at [292, 28] on input at bounding box center [318, 29] width 199 height 24
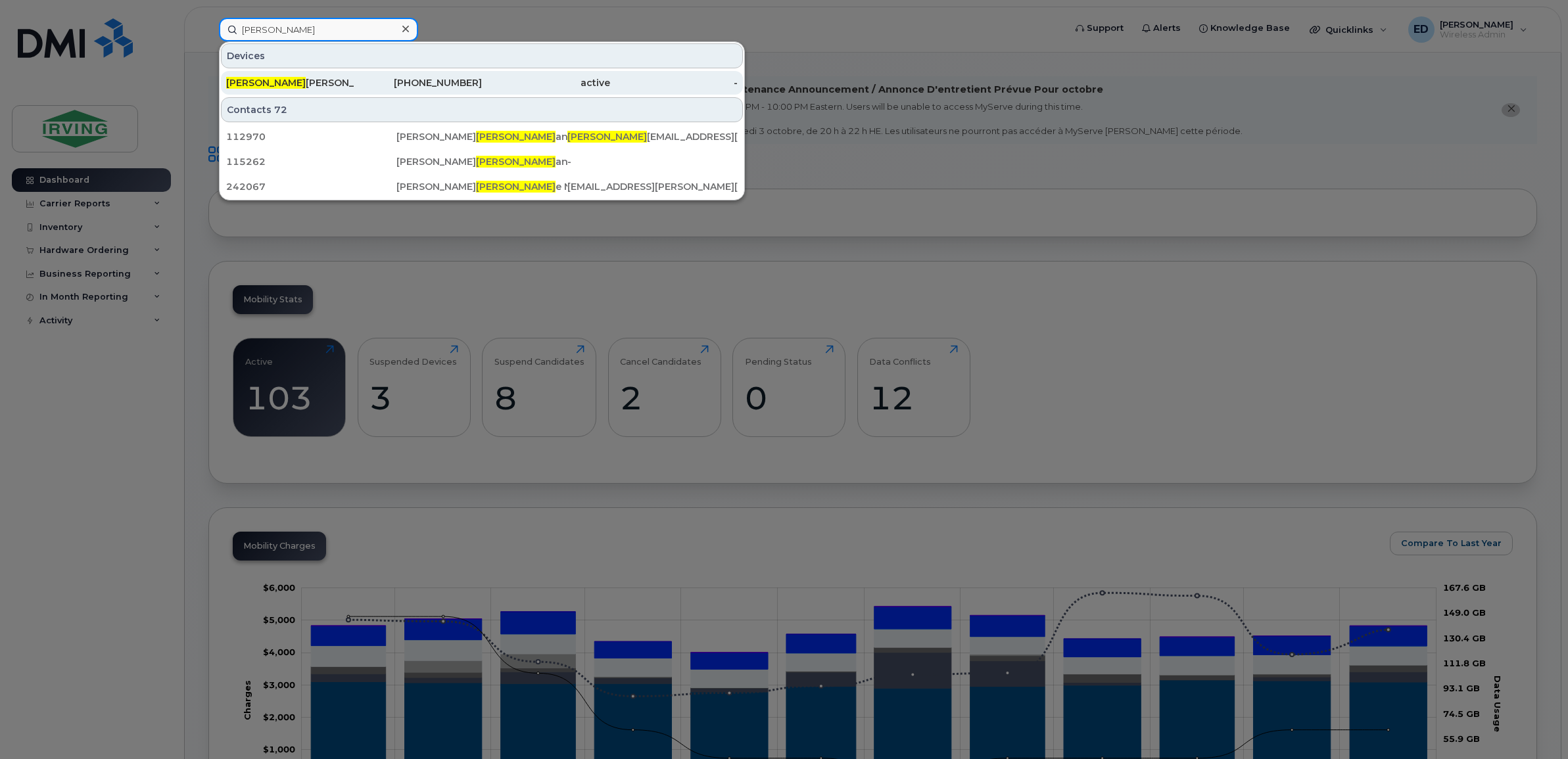
type input "kristi"
click at [286, 85] on div "Kristi na Randall" at bounding box center [290, 83] width 128 height 13
